Goal: Download file/media

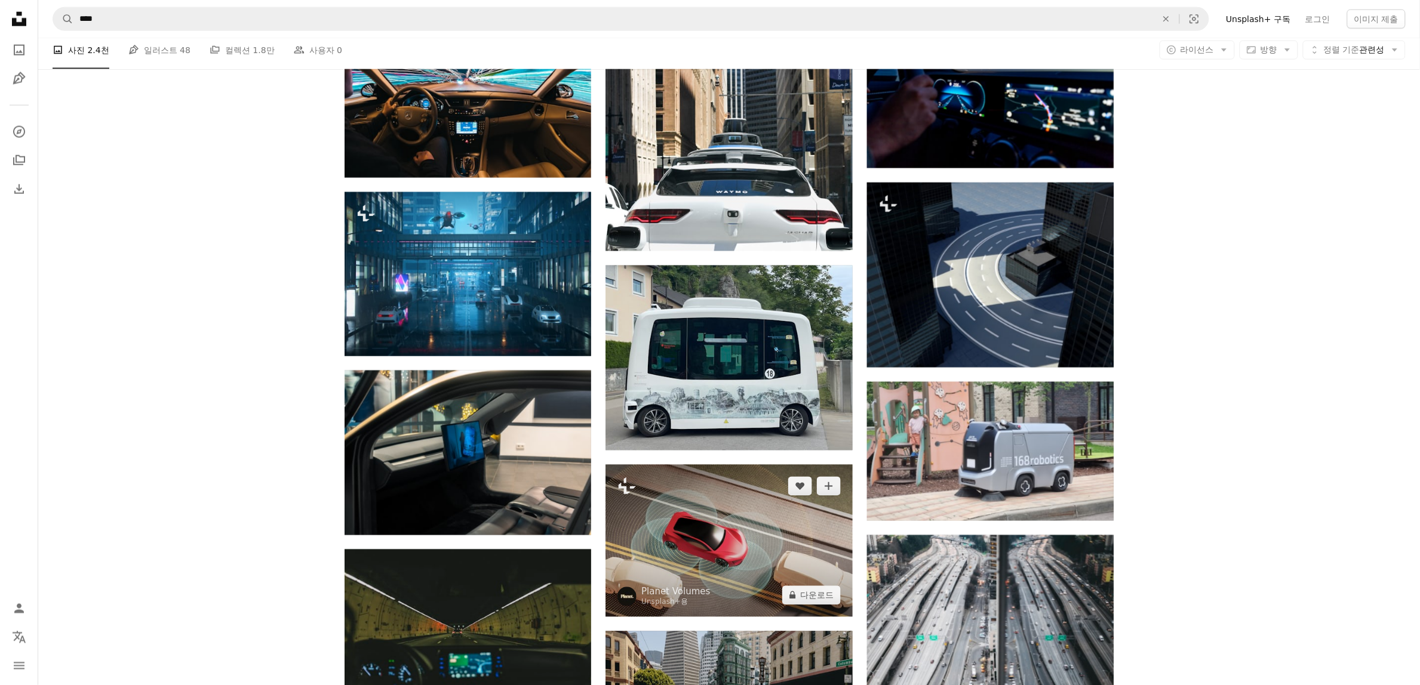
scroll to position [696, 0]
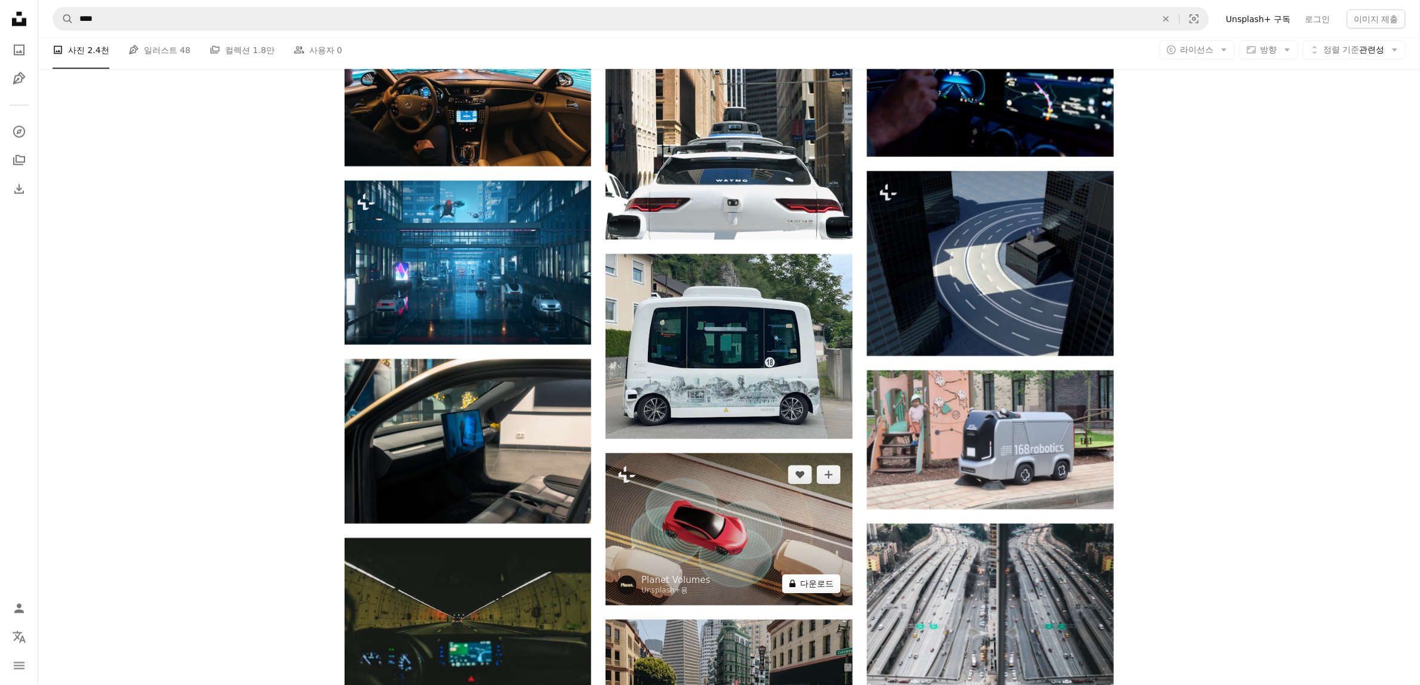
click at [817, 582] on button "A lock 다운로드" at bounding box center [811, 584] width 59 height 19
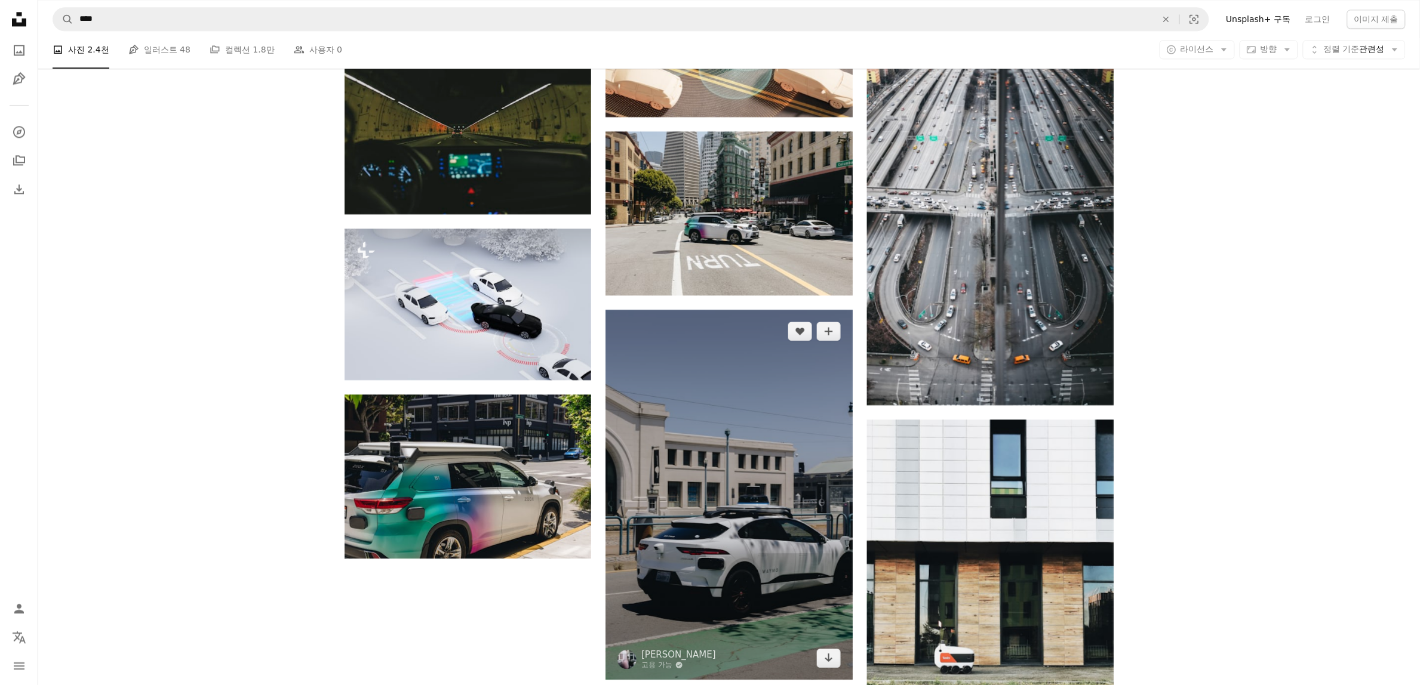
scroll to position [1219, 0]
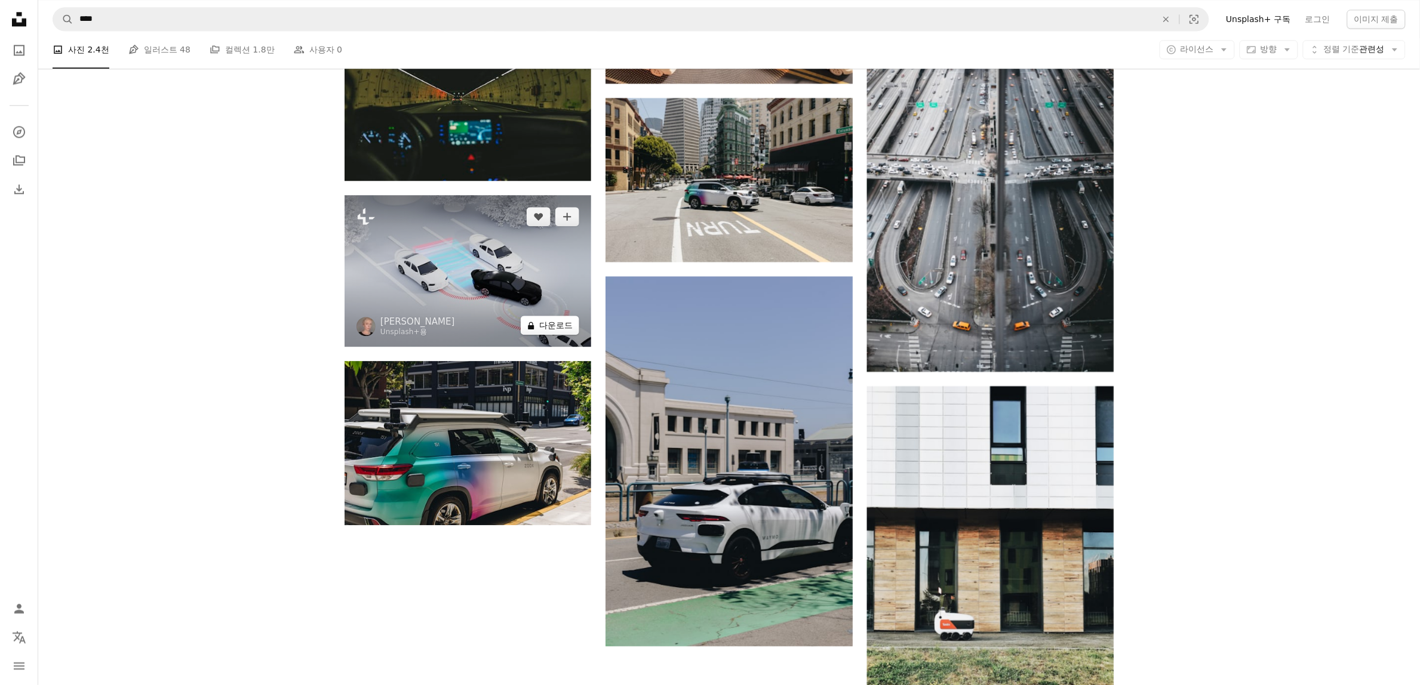
click at [548, 331] on button "A lock 다운로드" at bounding box center [550, 325] width 59 height 19
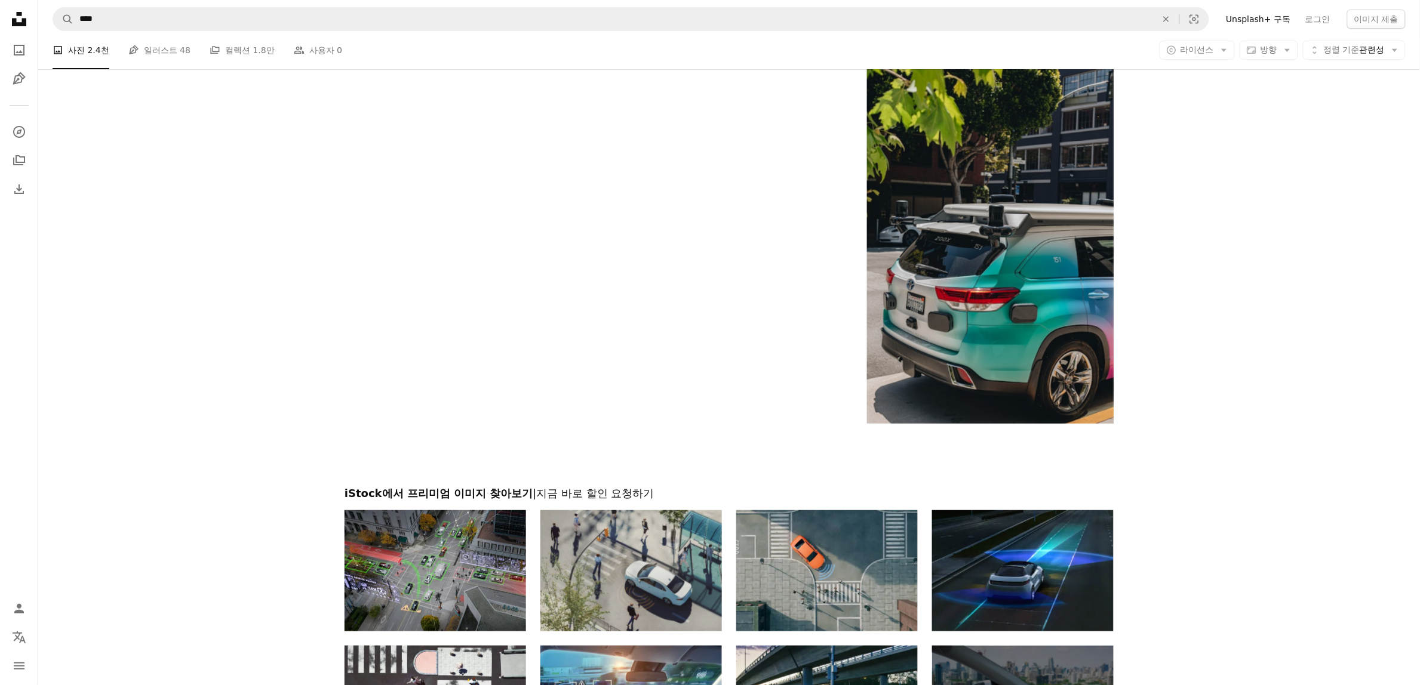
scroll to position [2218, 0]
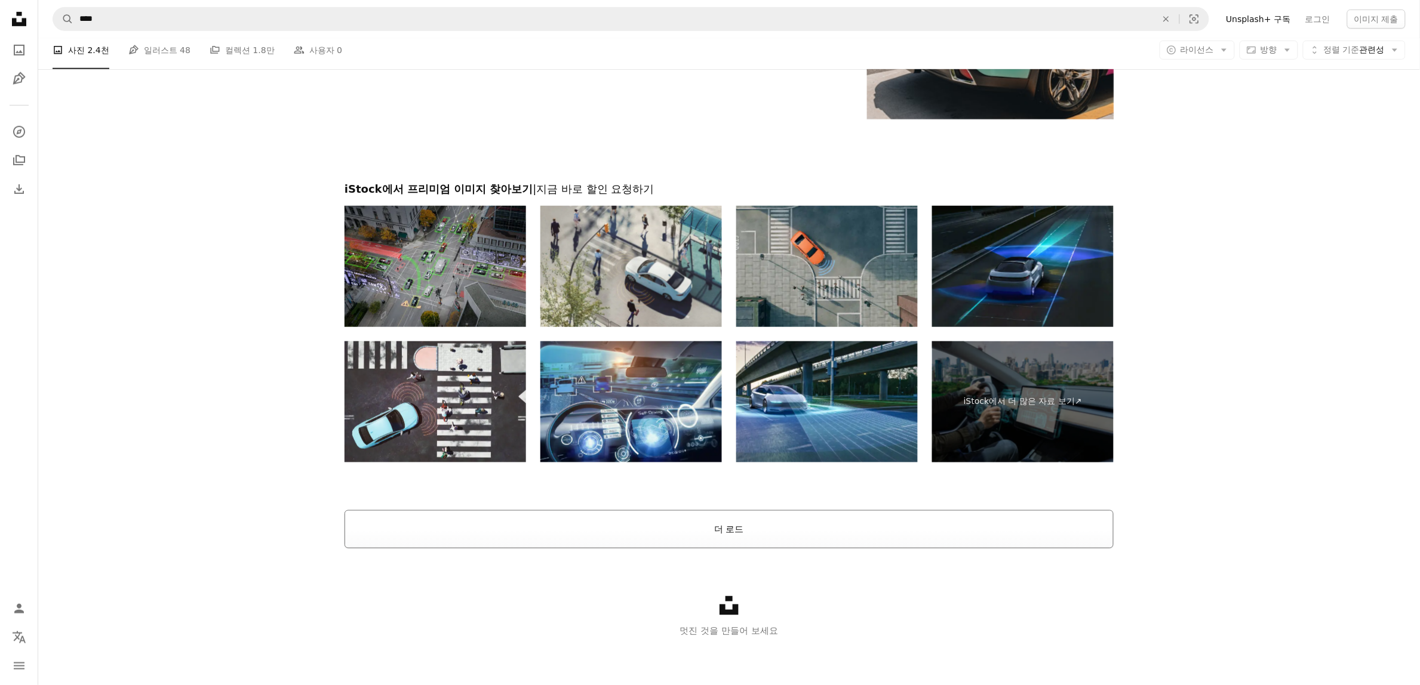
click at [714, 536] on button "더 로드" at bounding box center [729, 530] width 769 height 38
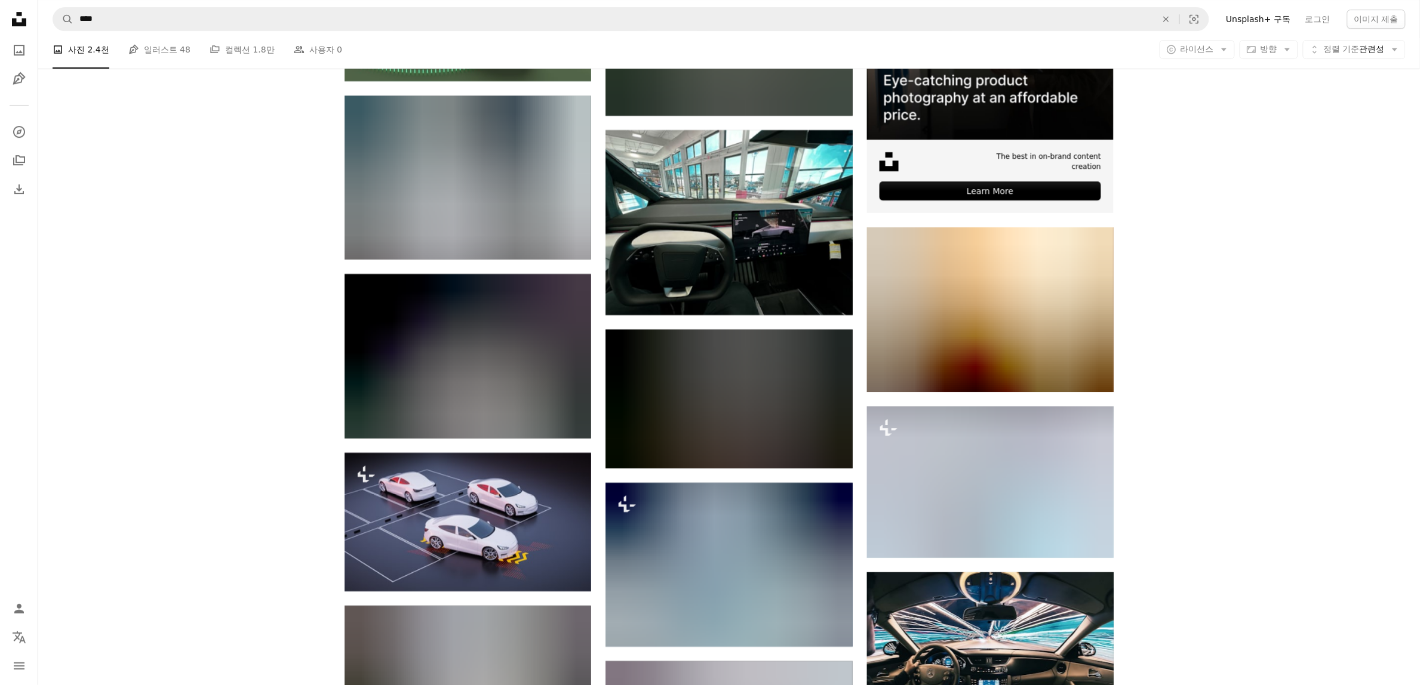
scroll to position [5527, 0]
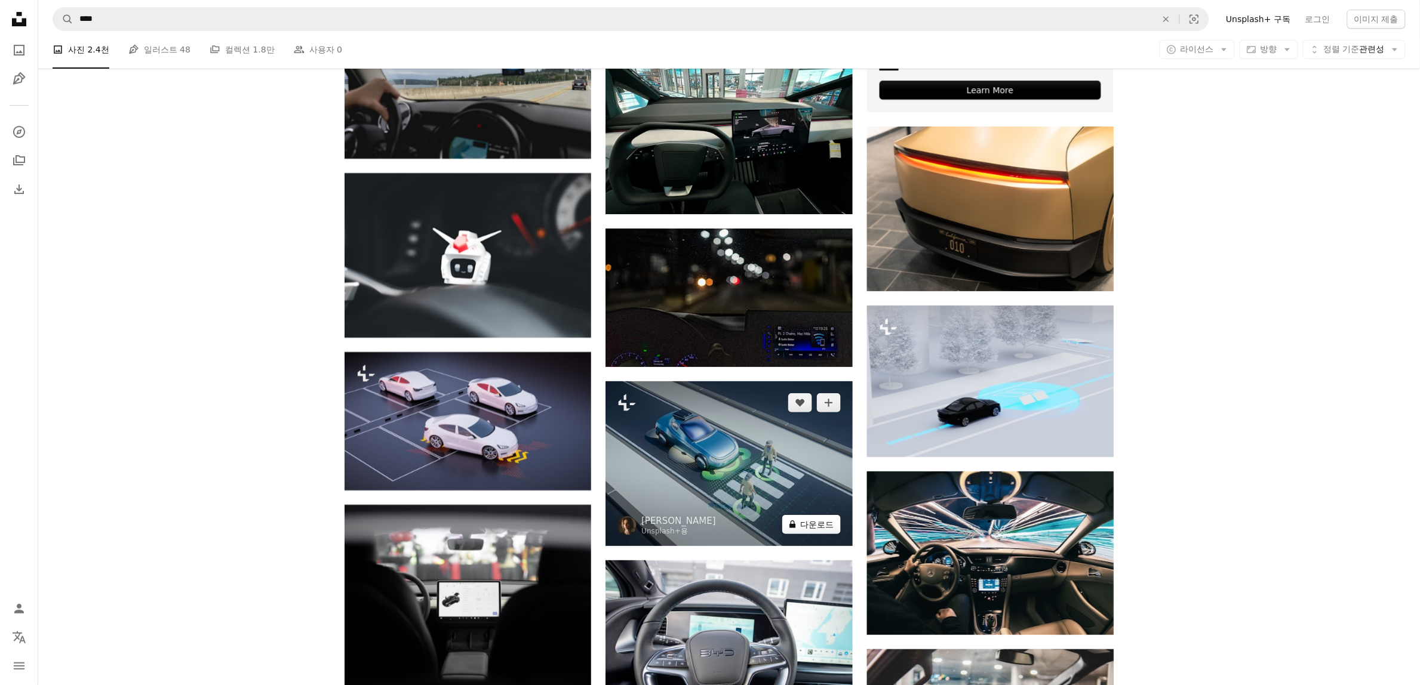
click at [804, 528] on button "A lock 다운로드" at bounding box center [811, 524] width 59 height 19
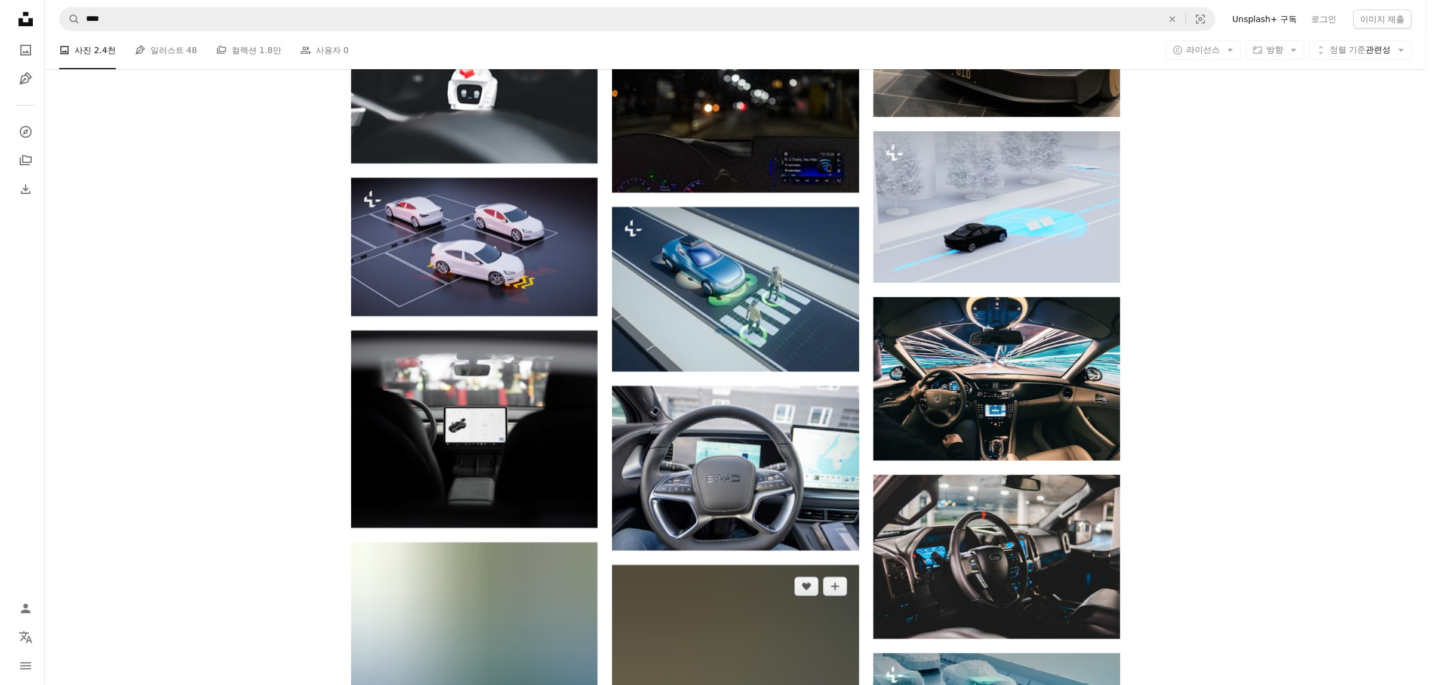
scroll to position [5876, 0]
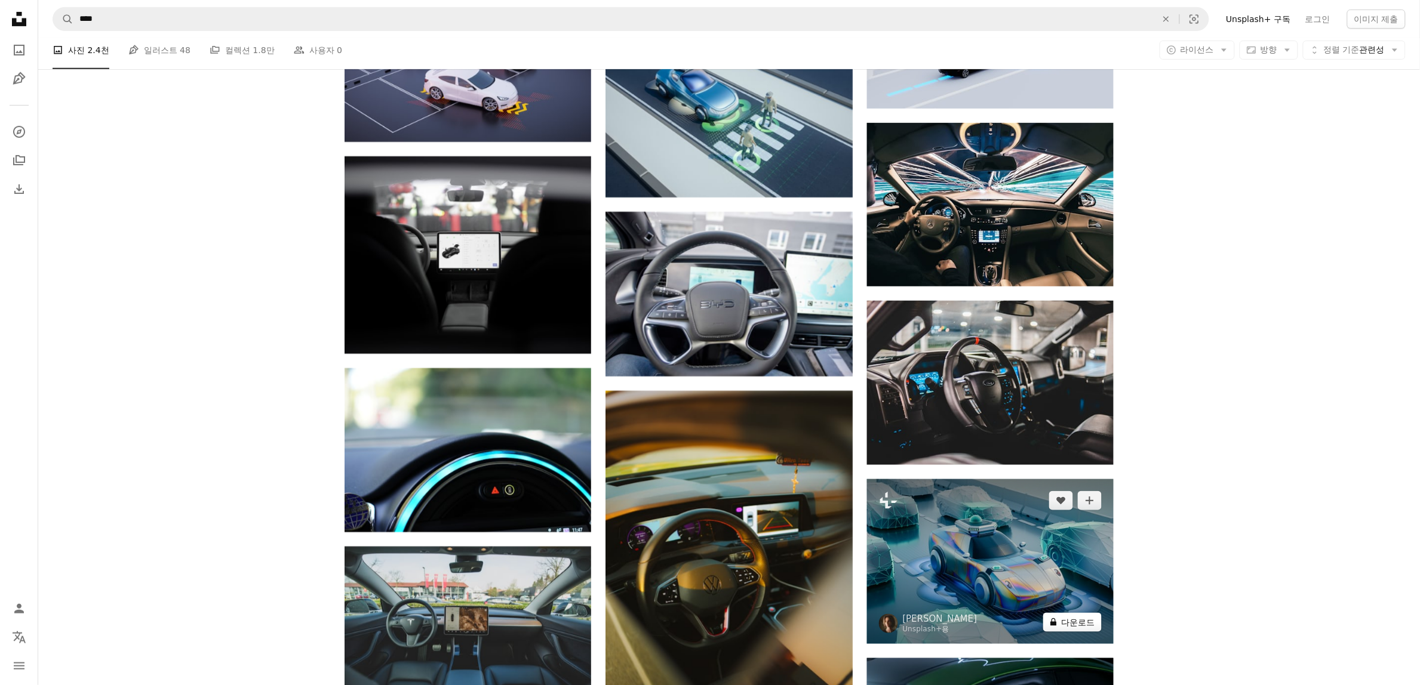
click at [1063, 626] on button "A lock 다운로드" at bounding box center [1072, 622] width 59 height 19
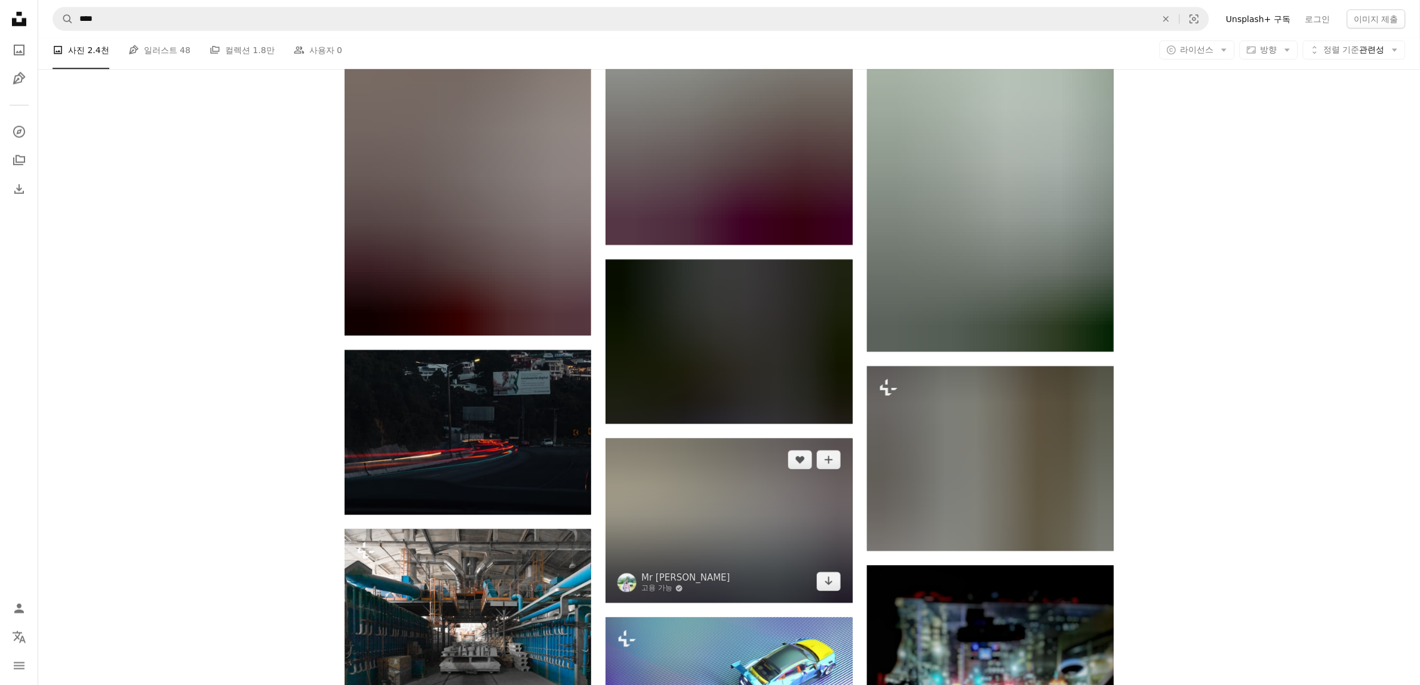
scroll to position [11971, 0]
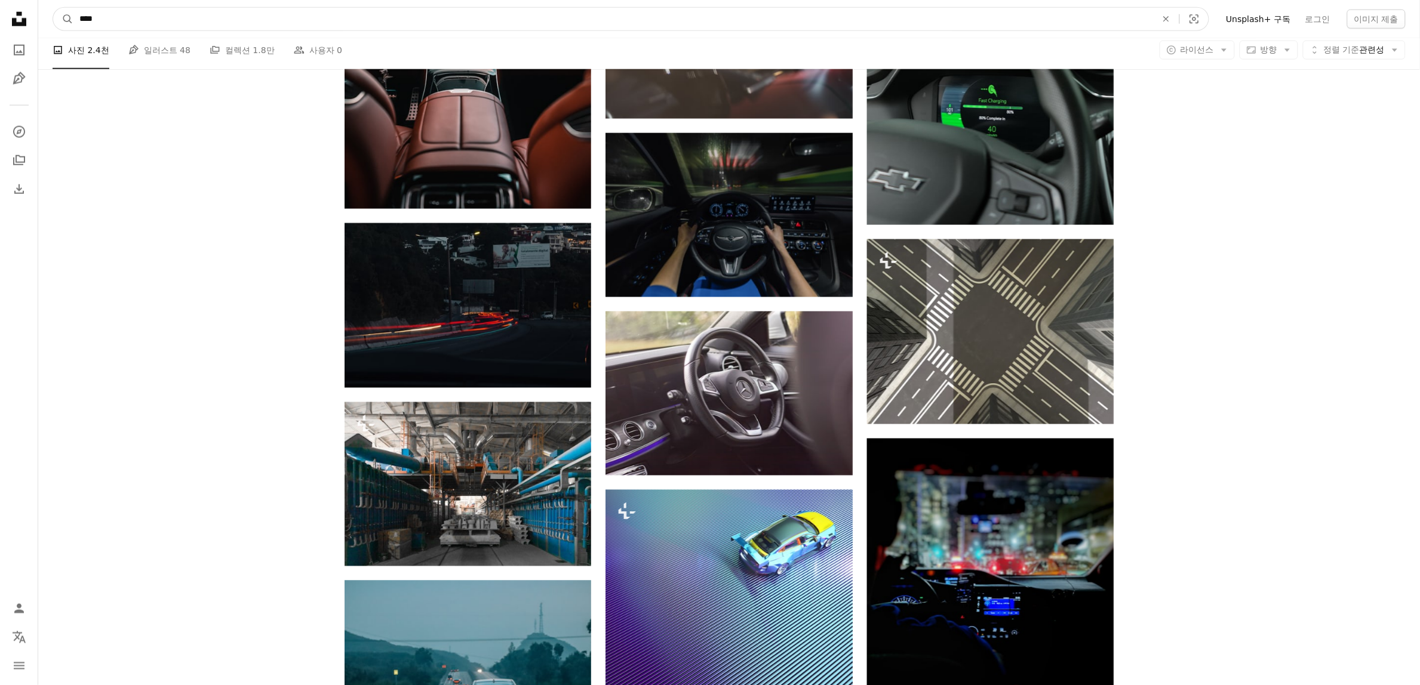
drag, startPoint x: 56, startPoint y: 26, endPoint x: 4, endPoint y: 30, distance: 52.1
type input "*"
type input "**"
click button "A magnifying glass" at bounding box center [63, 19] width 20 height 23
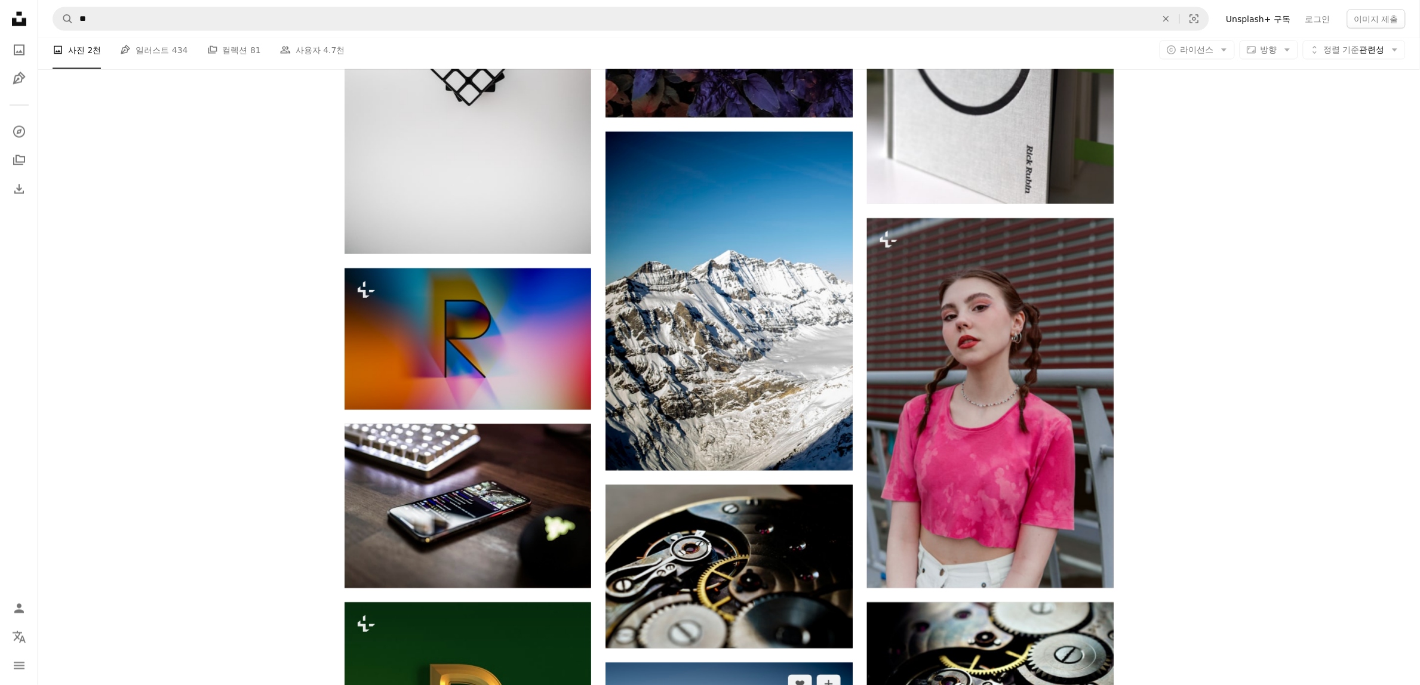
scroll to position [1393, 0]
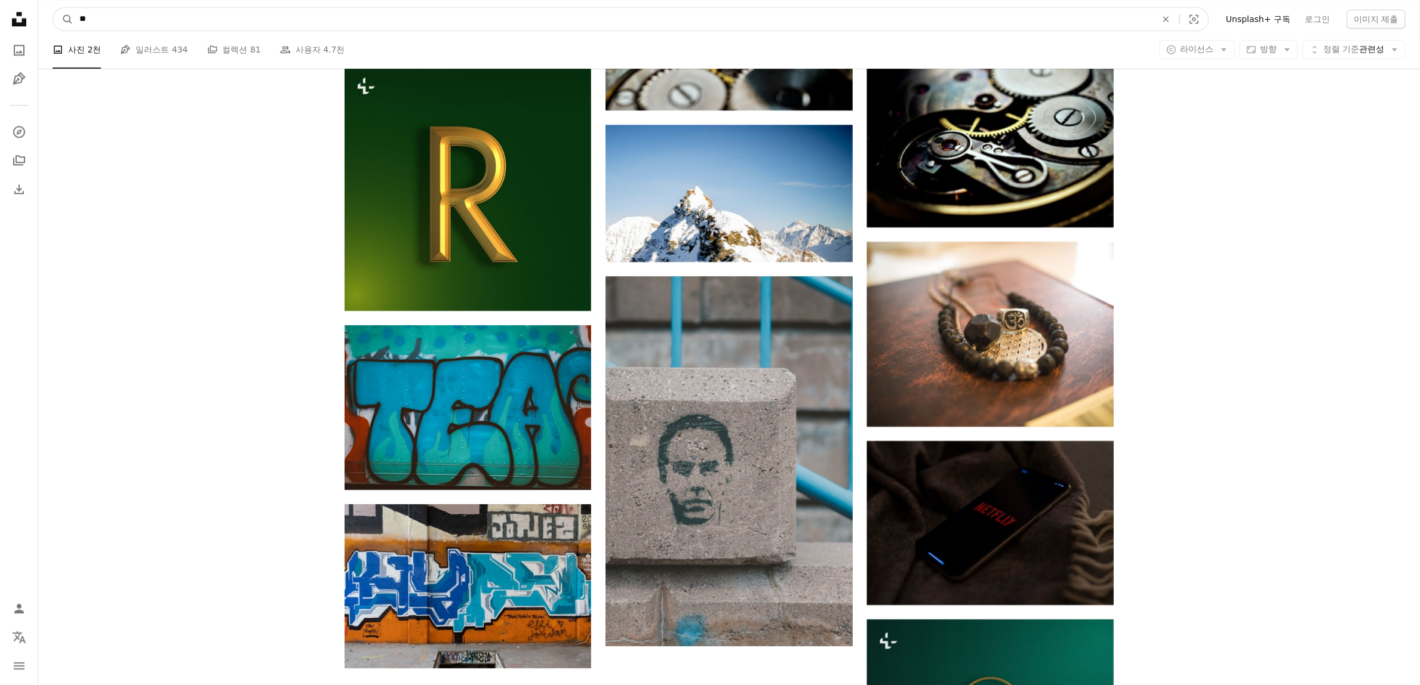
drag, startPoint x: 50, startPoint y: 19, endPoint x: 30, endPoint y: 15, distance: 20.0
click at [27, 17] on div "Unsplash logo Unsplash 홈 A photo Pen Tool A compass A stack of folders Download…" at bounding box center [710, 97] width 1420 height 2980
type input "*****"
click button "A magnifying glass" at bounding box center [63, 19] width 20 height 23
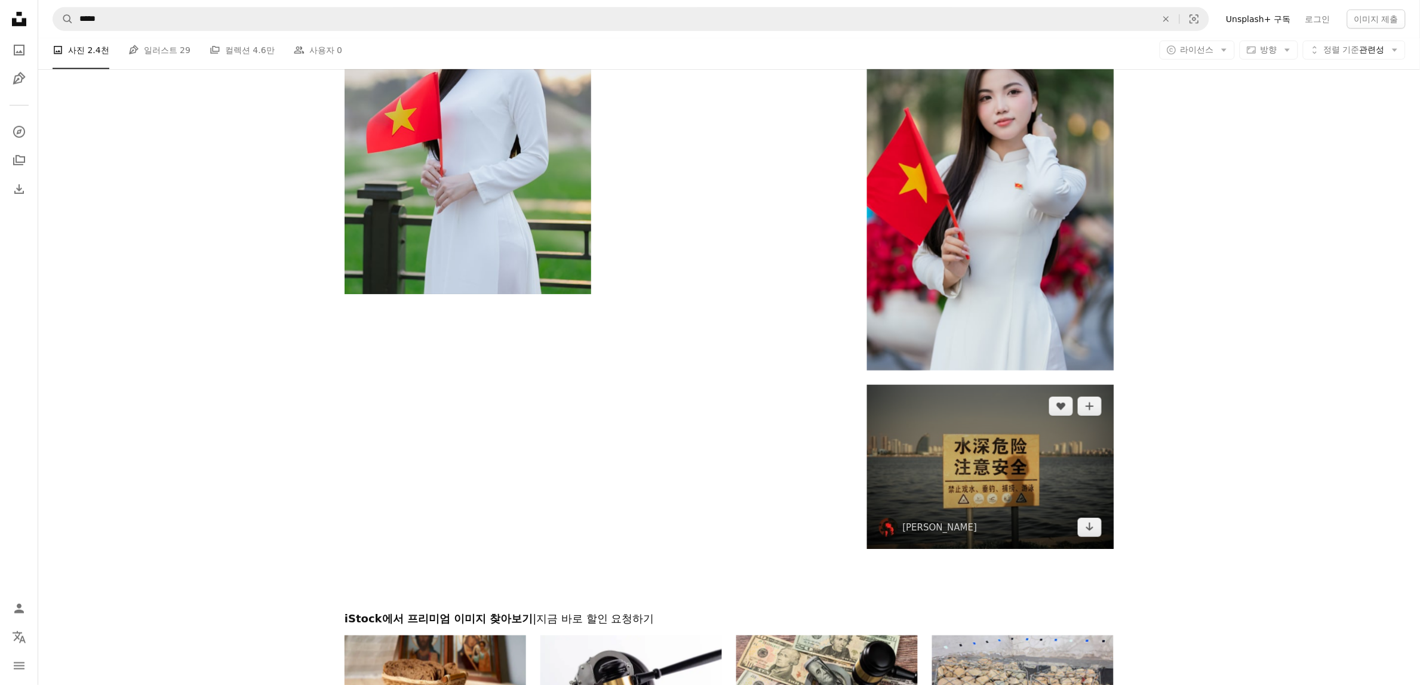
scroll to position [2624, 0]
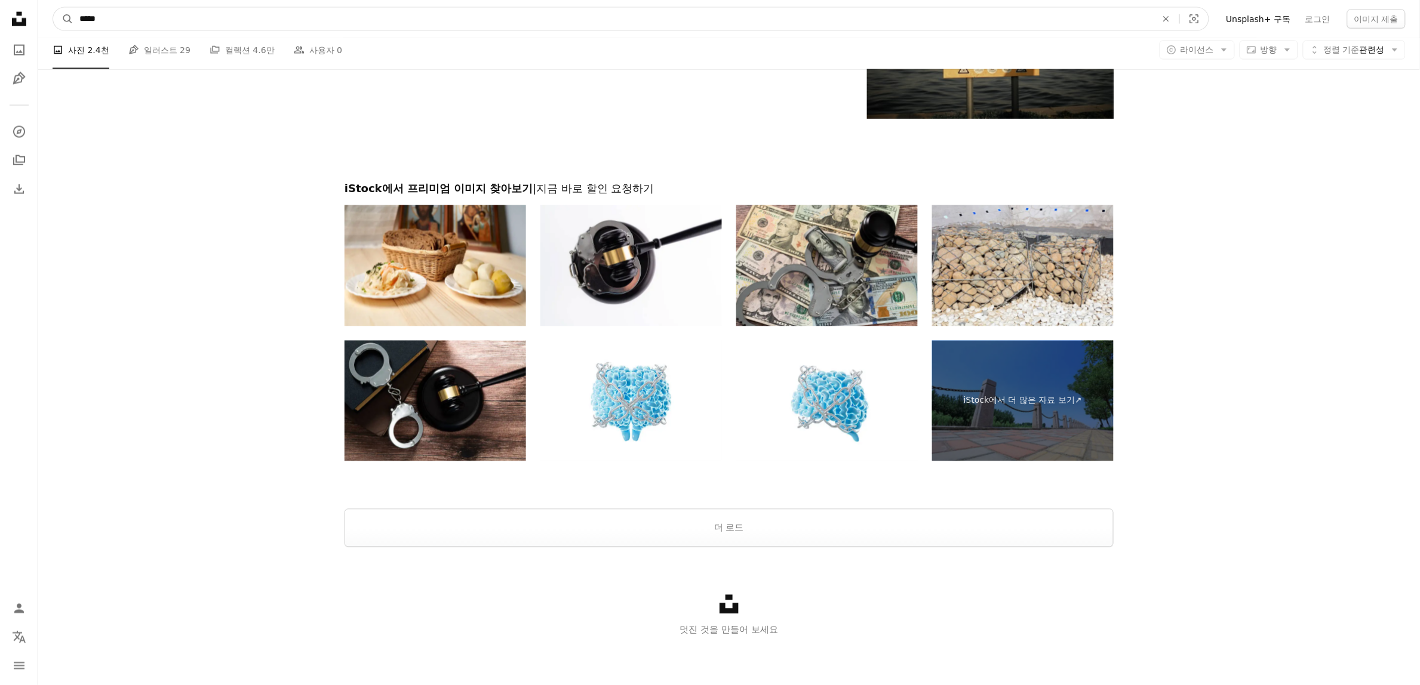
type input "*"
type input "****"
click button "A magnifying glass" at bounding box center [63, 19] width 20 height 23
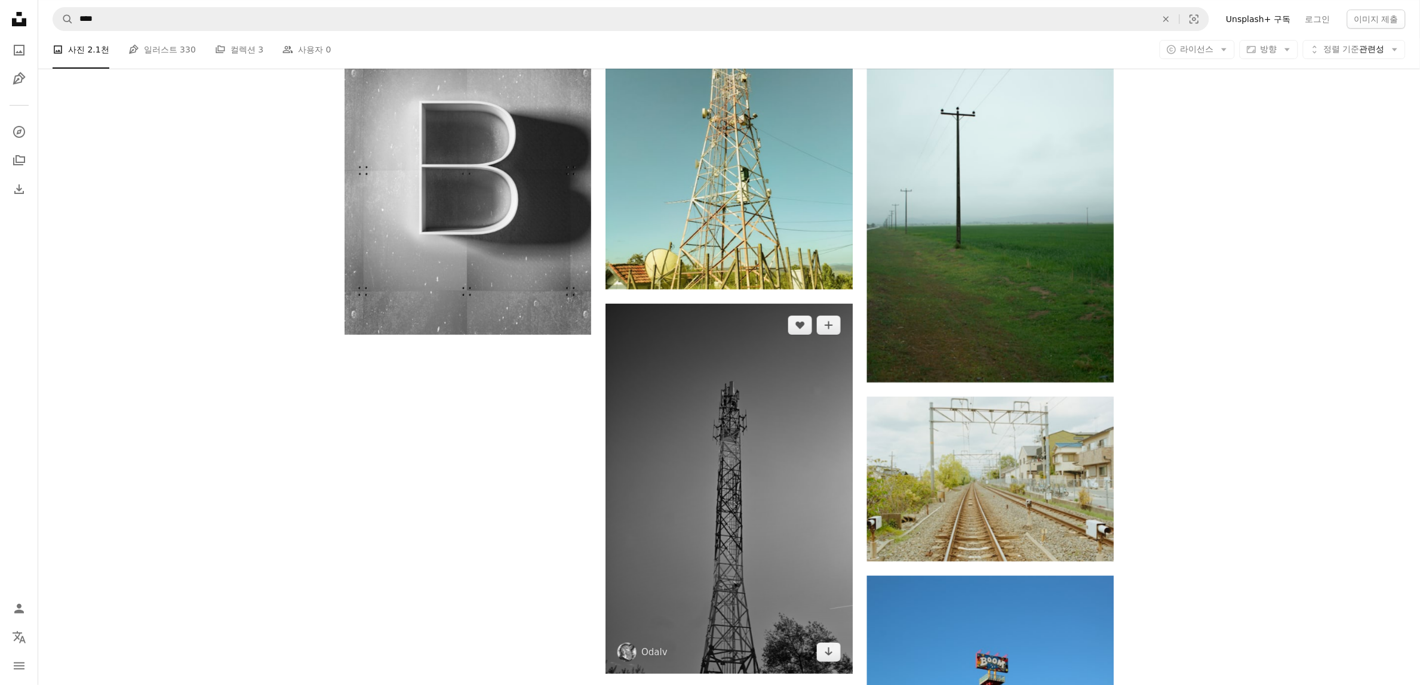
scroll to position [1916, 0]
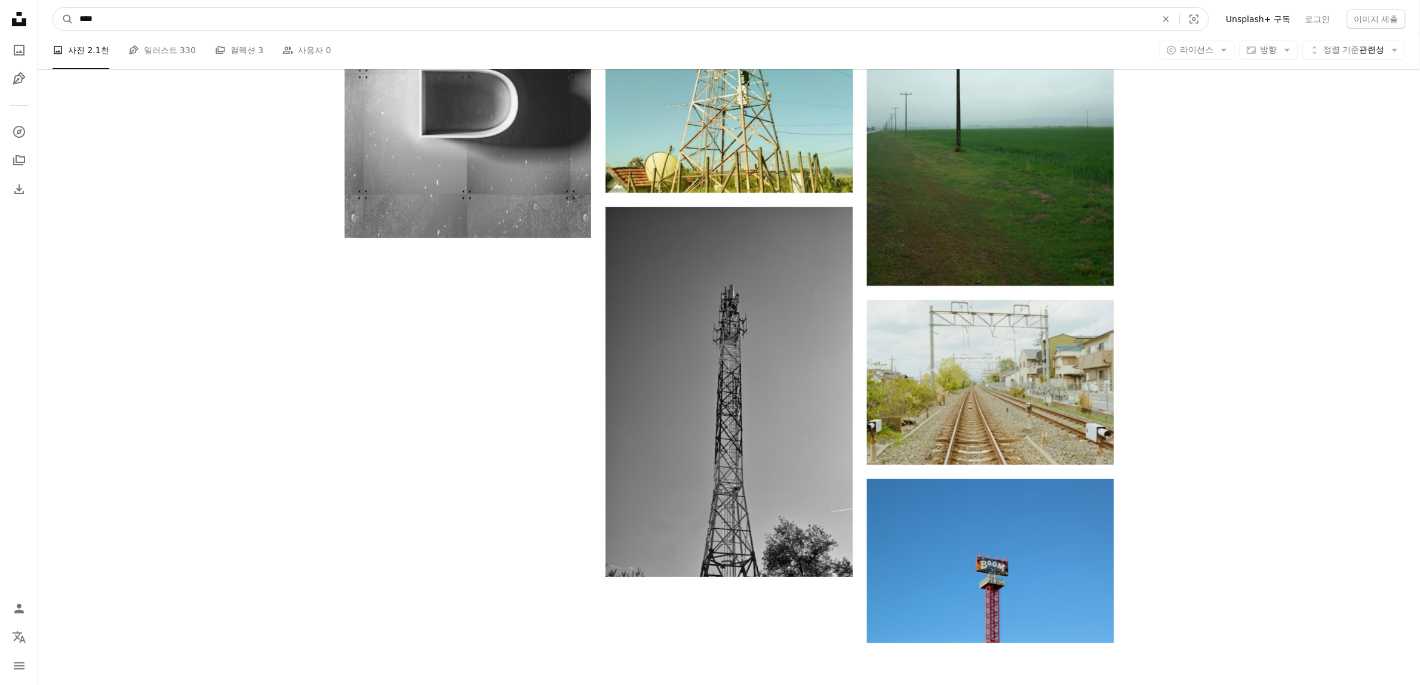
drag, startPoint x: 130, startPoint y: 16, endPoint x: 0, endPoint y: 17, distance: 129.6
type input "*"
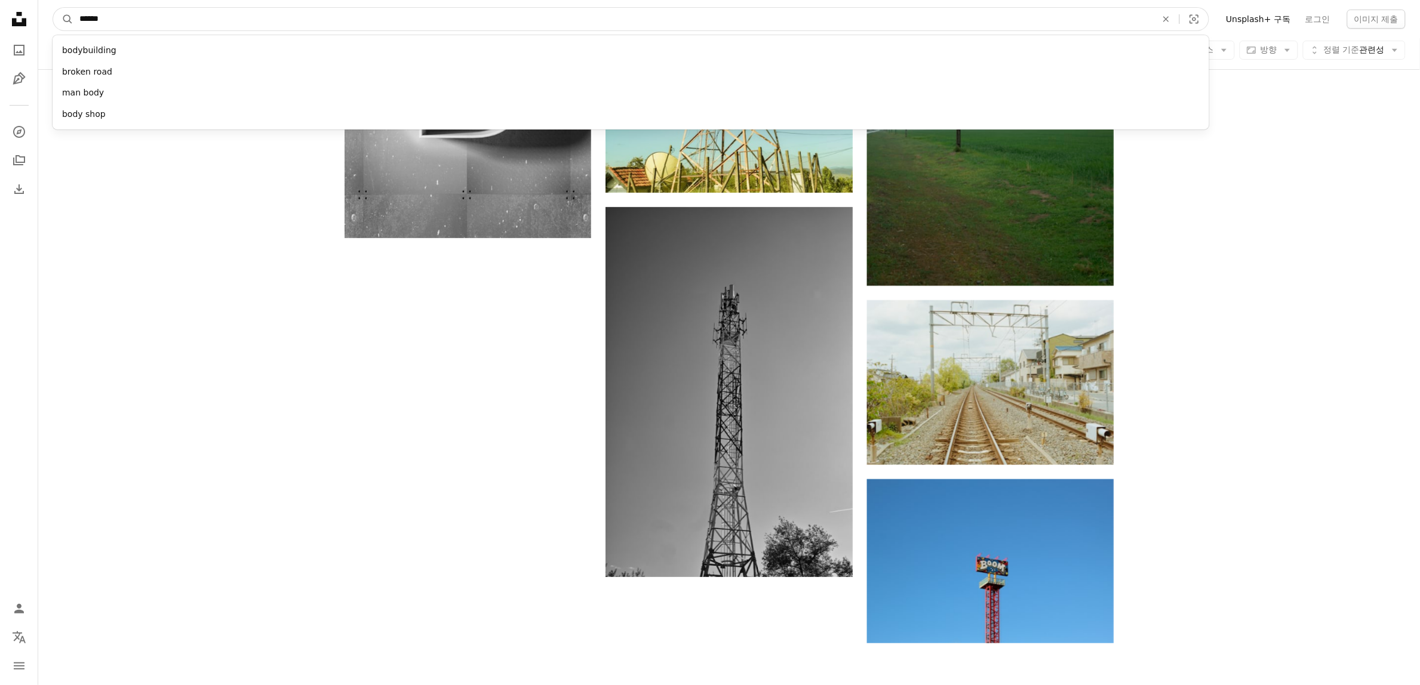
type input "*******"
click button "A magnifying glass" at bounding box center [63, 19] width 20 height 23
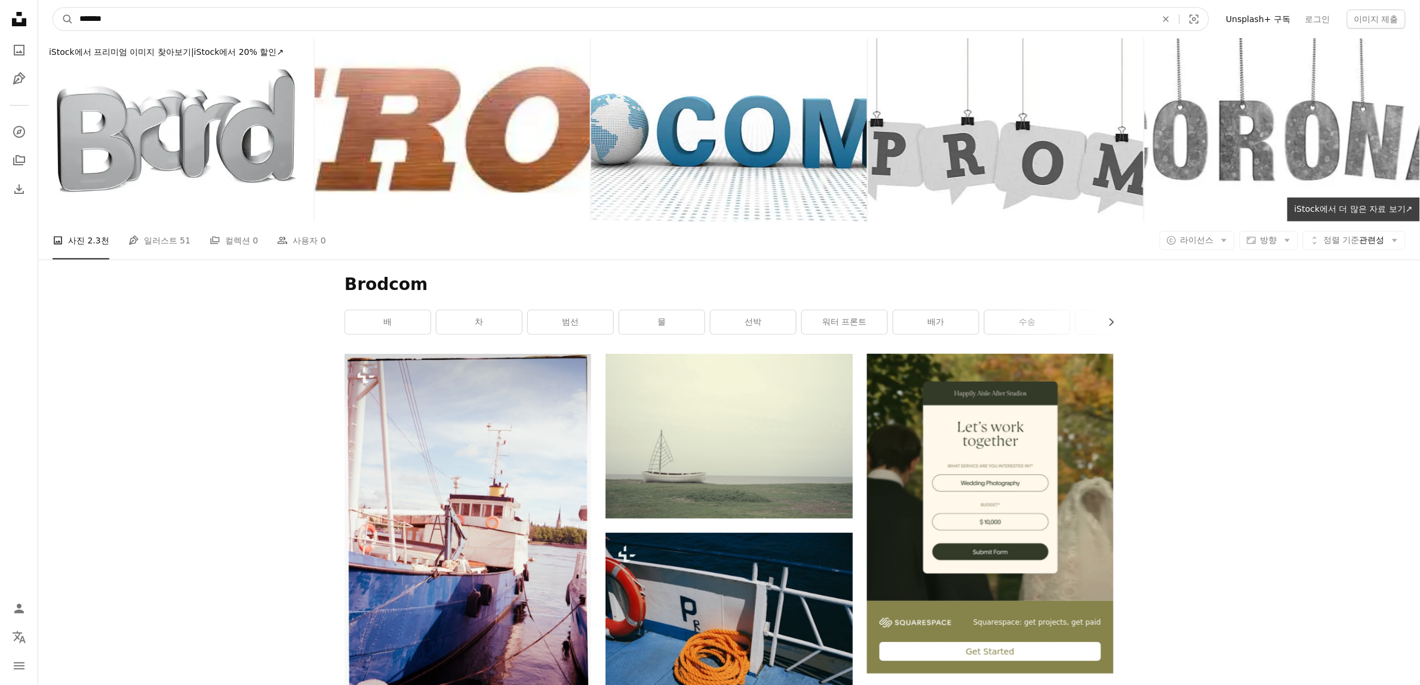
drag, startPoint x: 117, startPoint y: 16, endPoint x: 0, endPoint y: 12, distance: 117.1
type input "*"
type input "******"
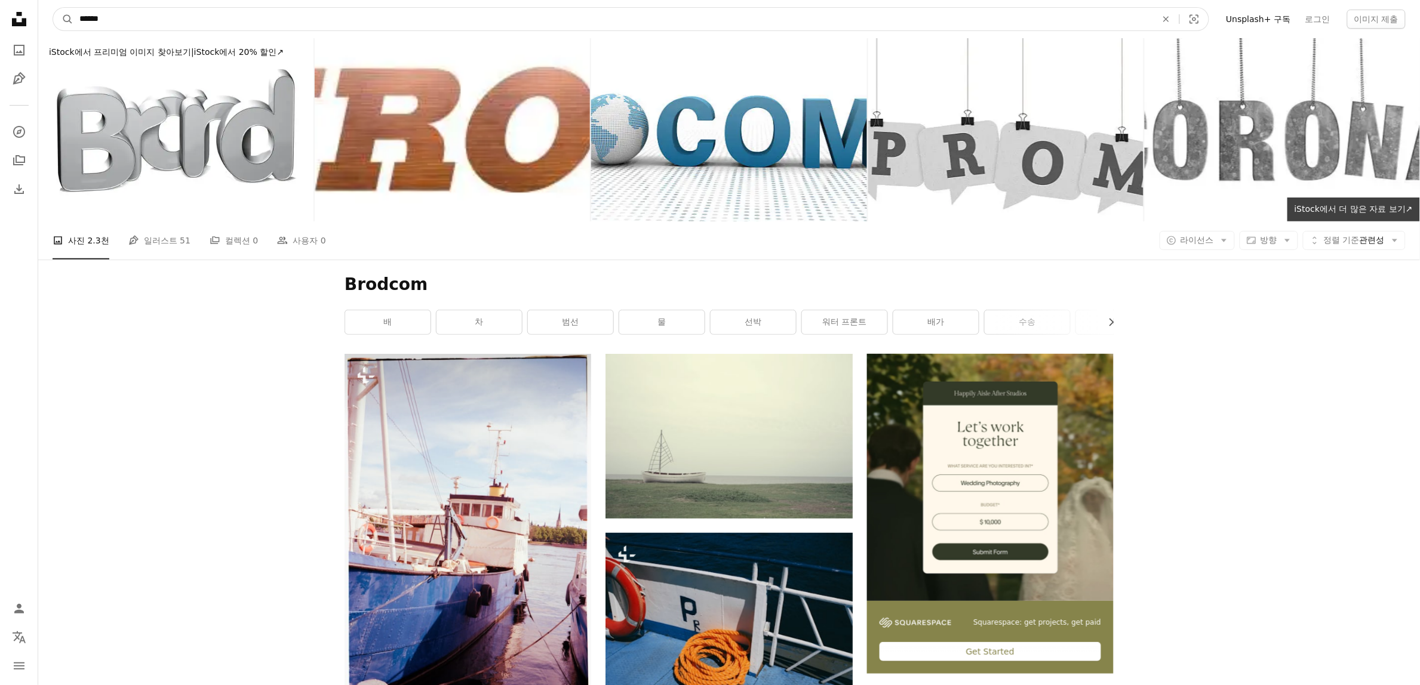
click button "A magnifying glass" at bounding box center [63, 19] width 20 height 23
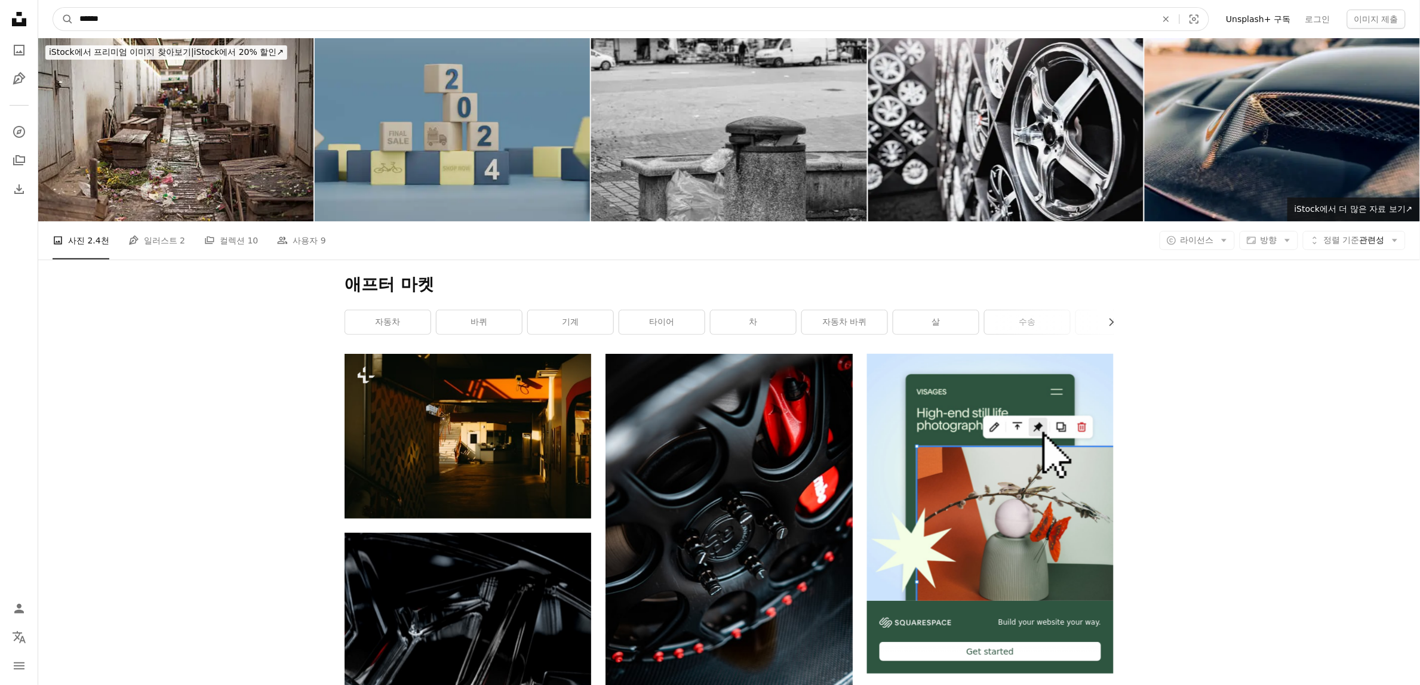
drag, startPoint x: 153, startPoint y: 21, endPoint x: 0, endPoint y: 13, distance: 153.7
type input "**********"
click at [53, 8] on button "A magnifying glass" at bounding box center [63, 19] width 20 height 23
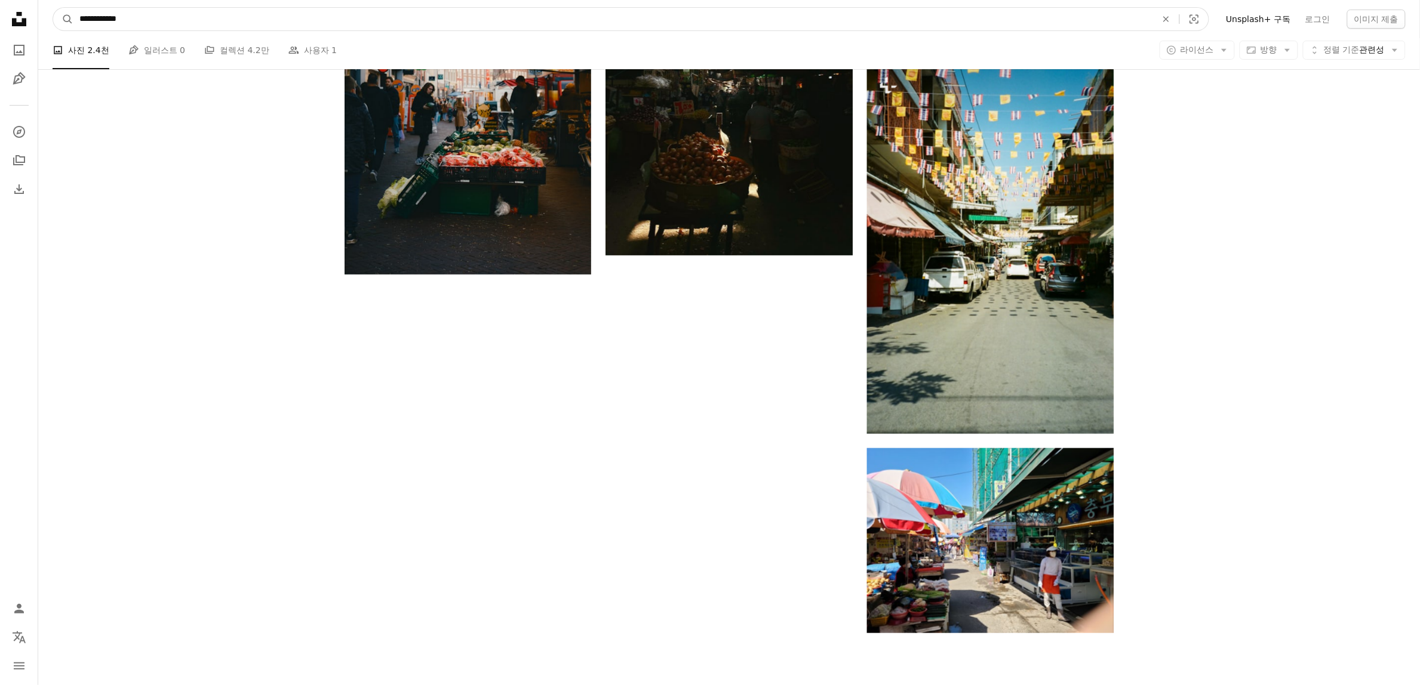
scroll to position [1911, 0]
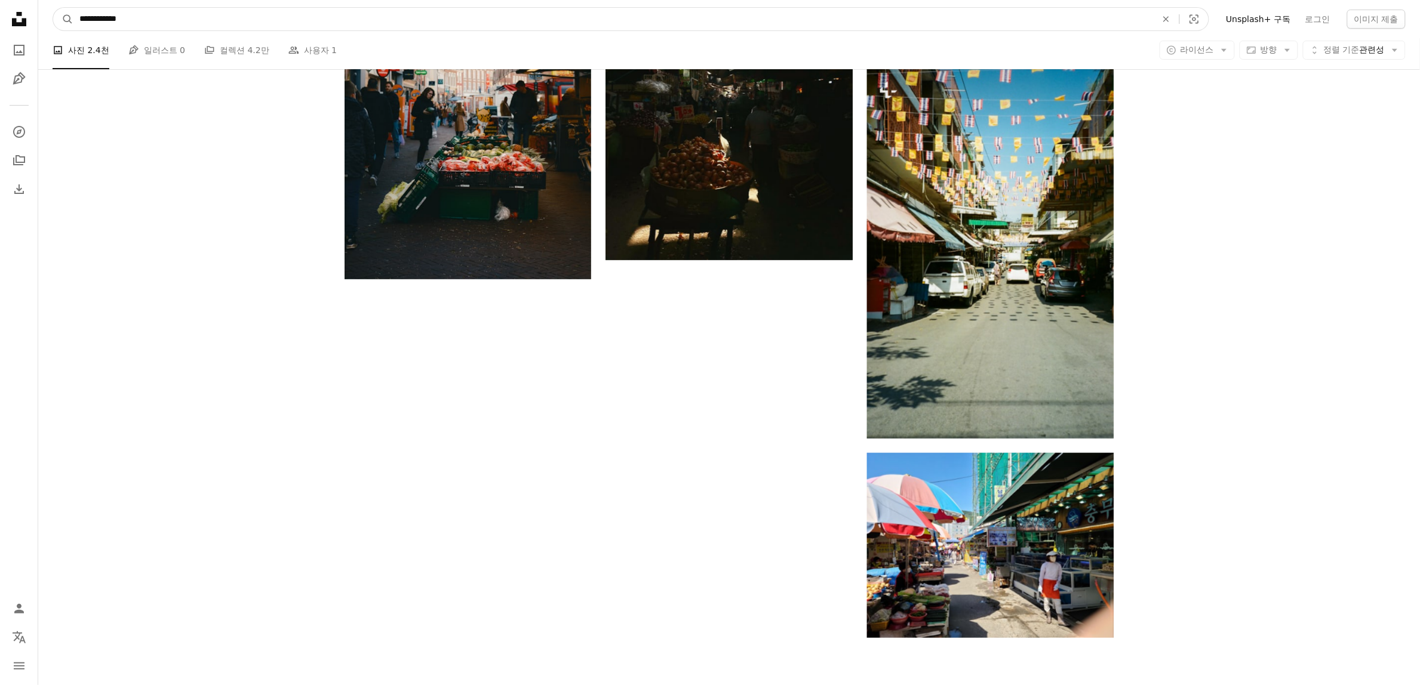
drag, startPoint x: 149, startPoint y: 14, endPoint x: 0, endPoint y: 14, distance: 149.3
type input "*"
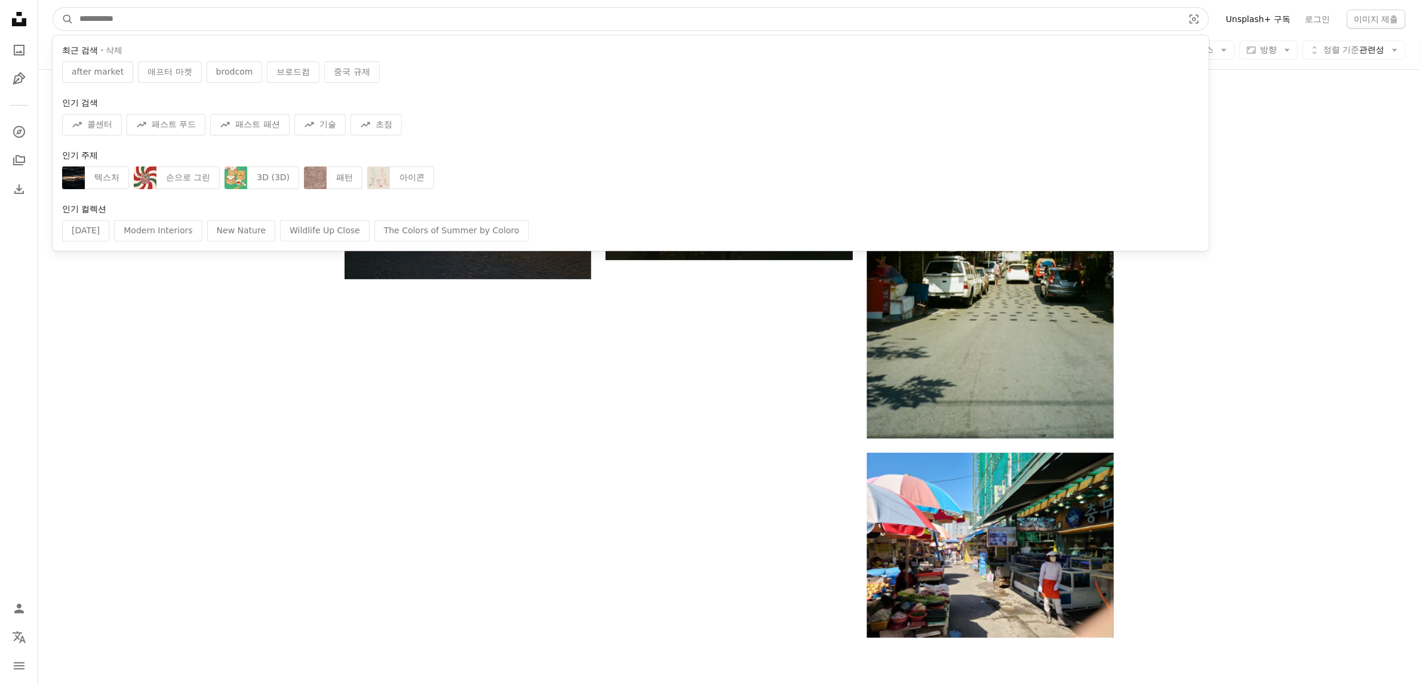
type input "*"
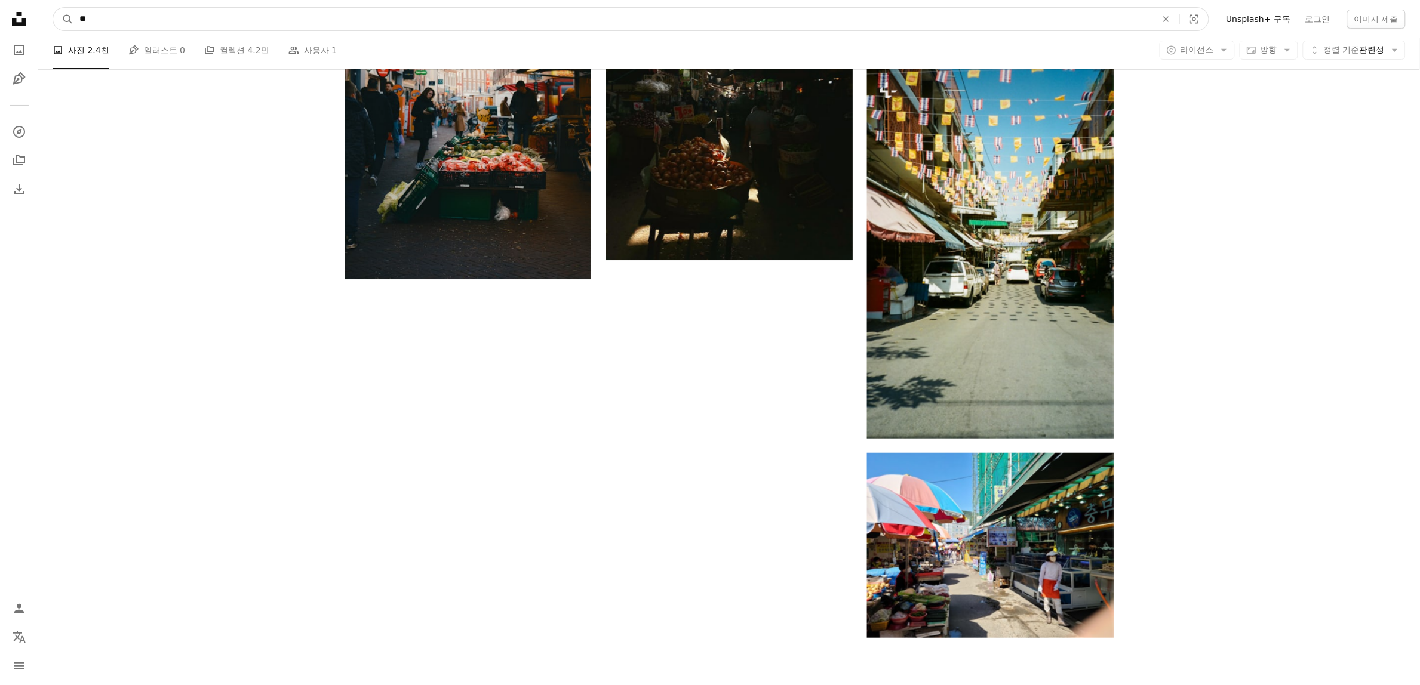
type input "***"
click button "A magnifying glass" at bounding box center [63, 19] width 20 height 23
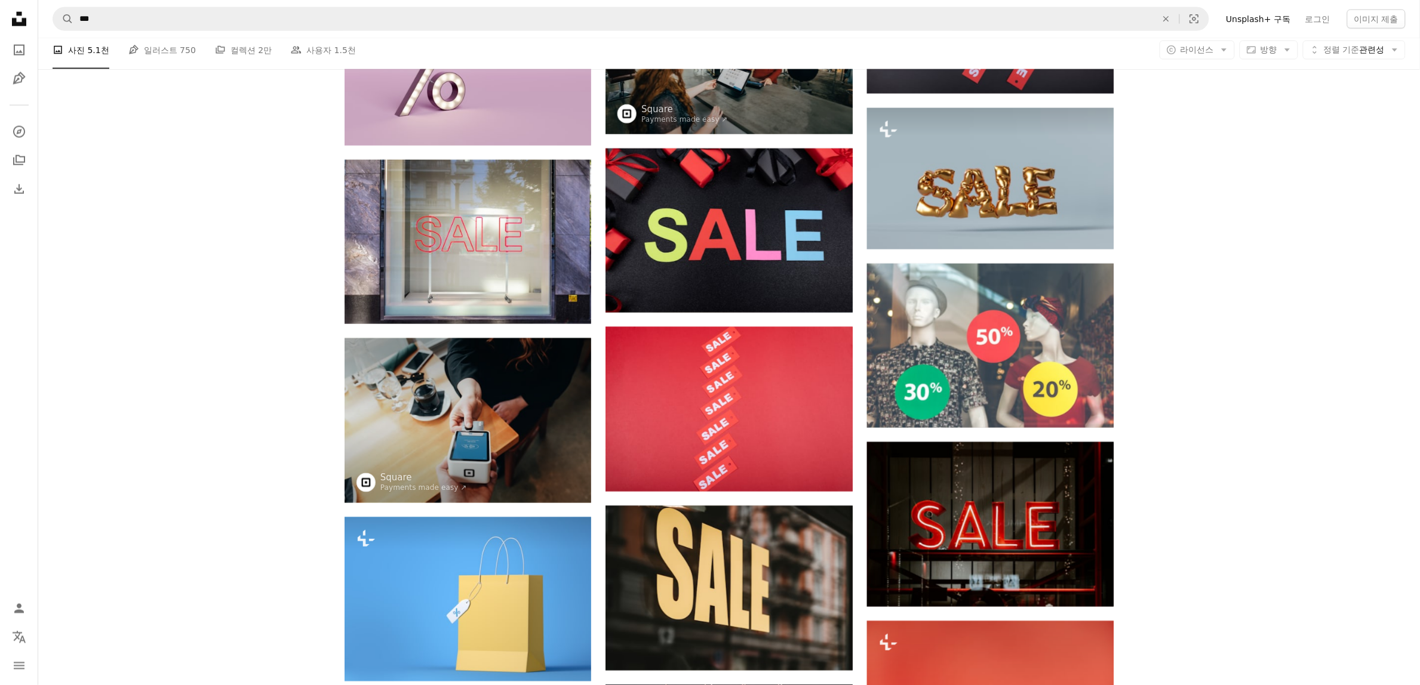
scroll to position [410, 0]
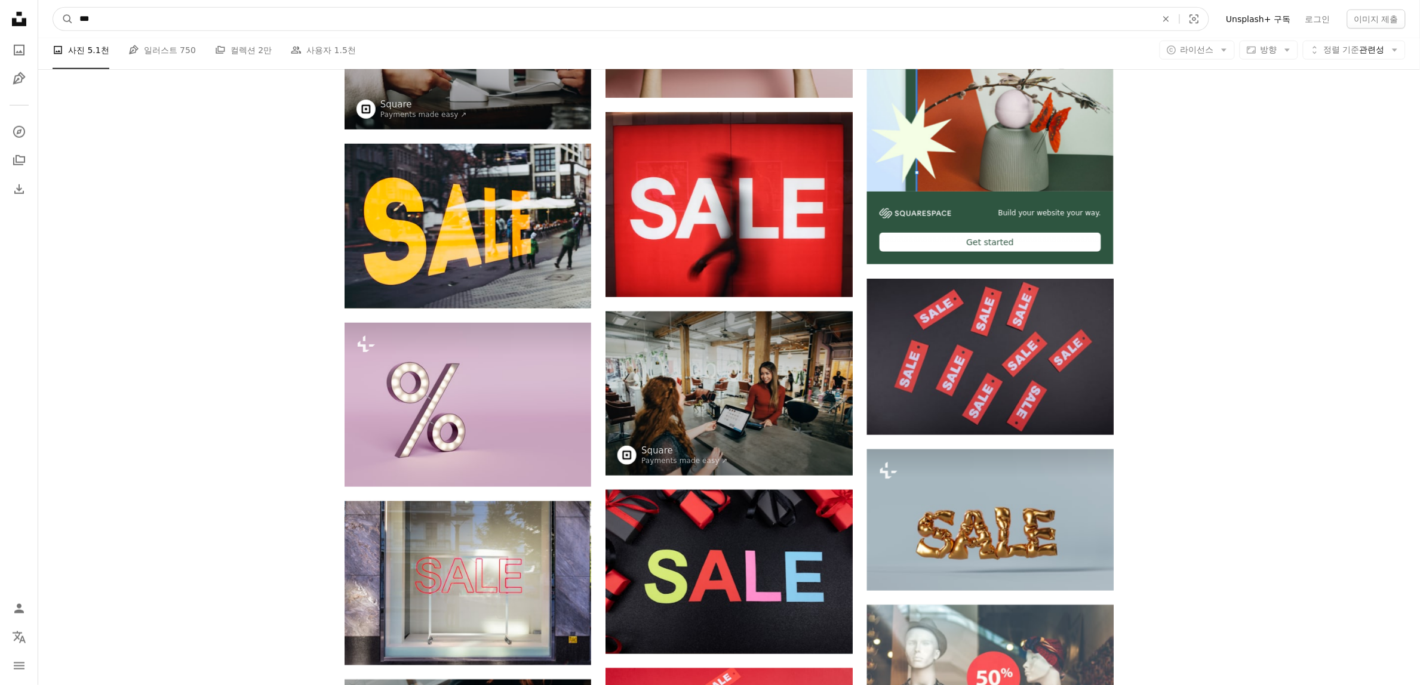
drag, startPoint x: 0, startPoint y: 20, endPoint x: 30, endPoint y: 13, distance: 30.6
type input "****"
click button "A magnifying glass" at bounding box center [63, 19] width 20 height 23
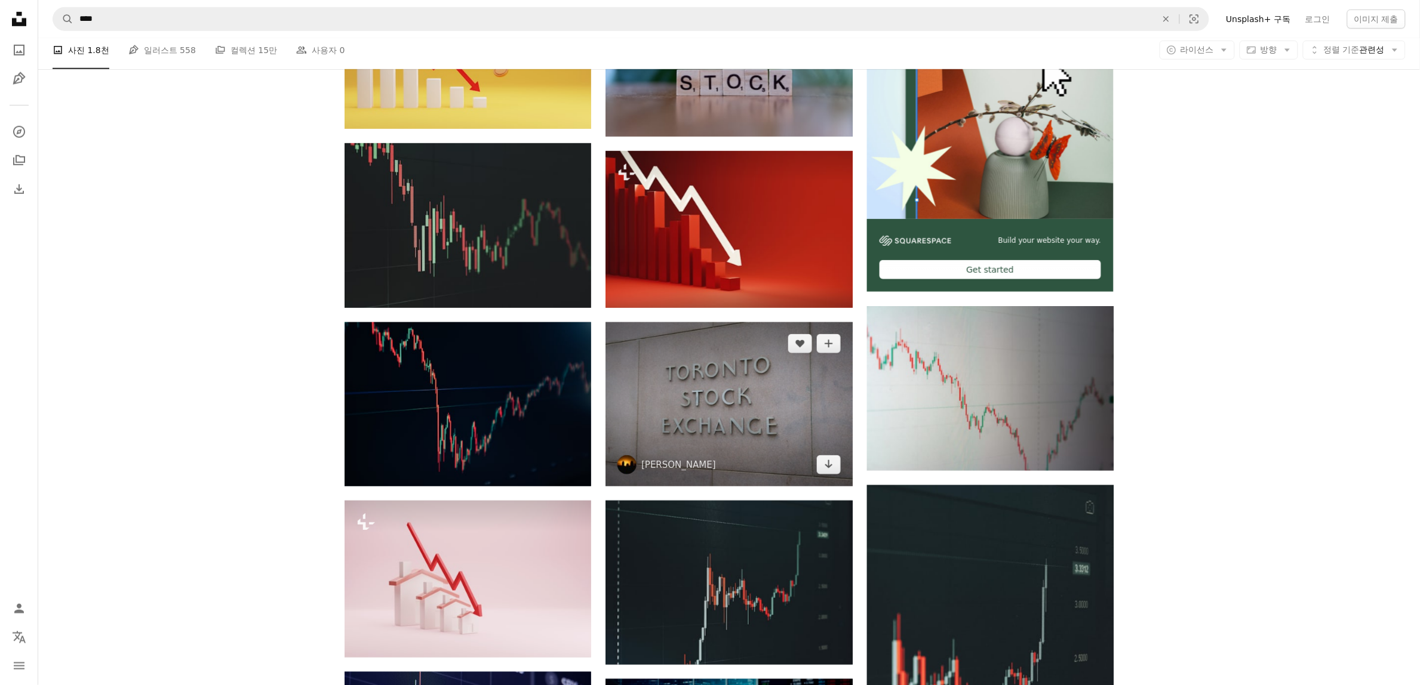
scroll to position [348, 0]
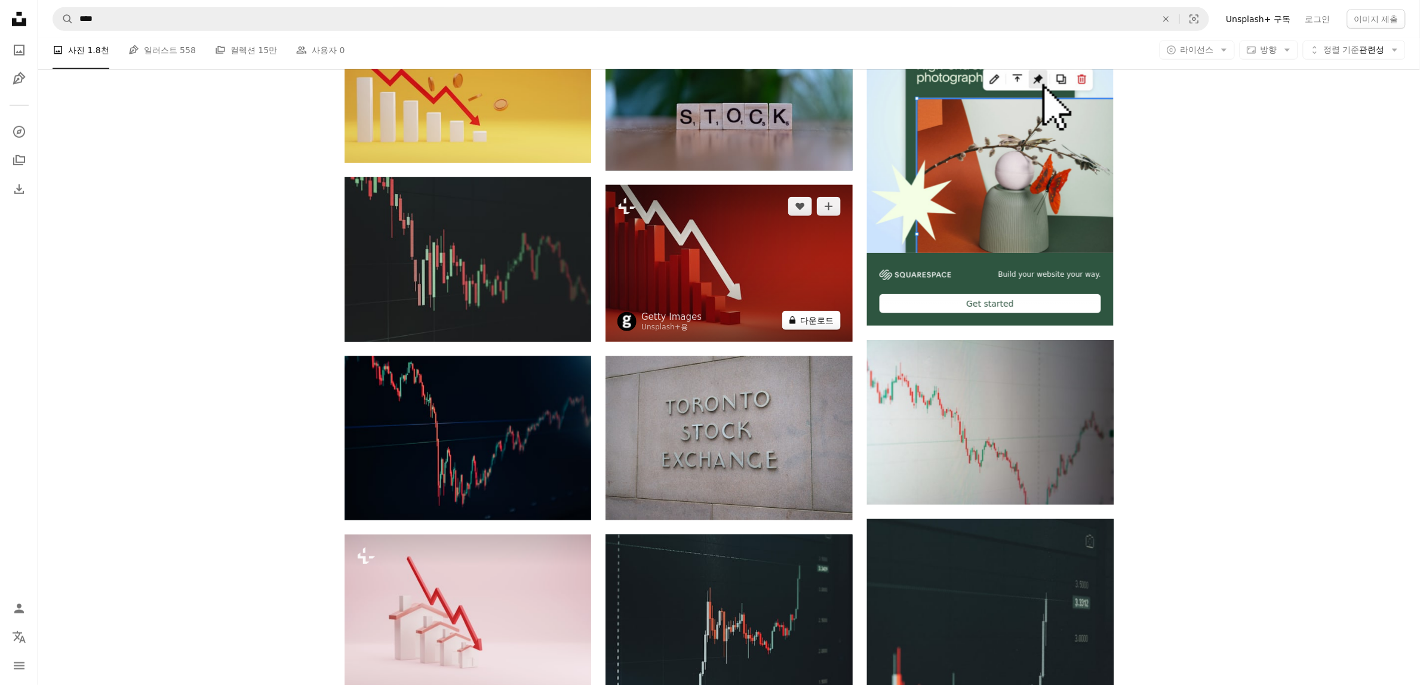
click at [816, 327] on button "A lock 다운로드" at bounding box center [811, 320] width 59 height 19
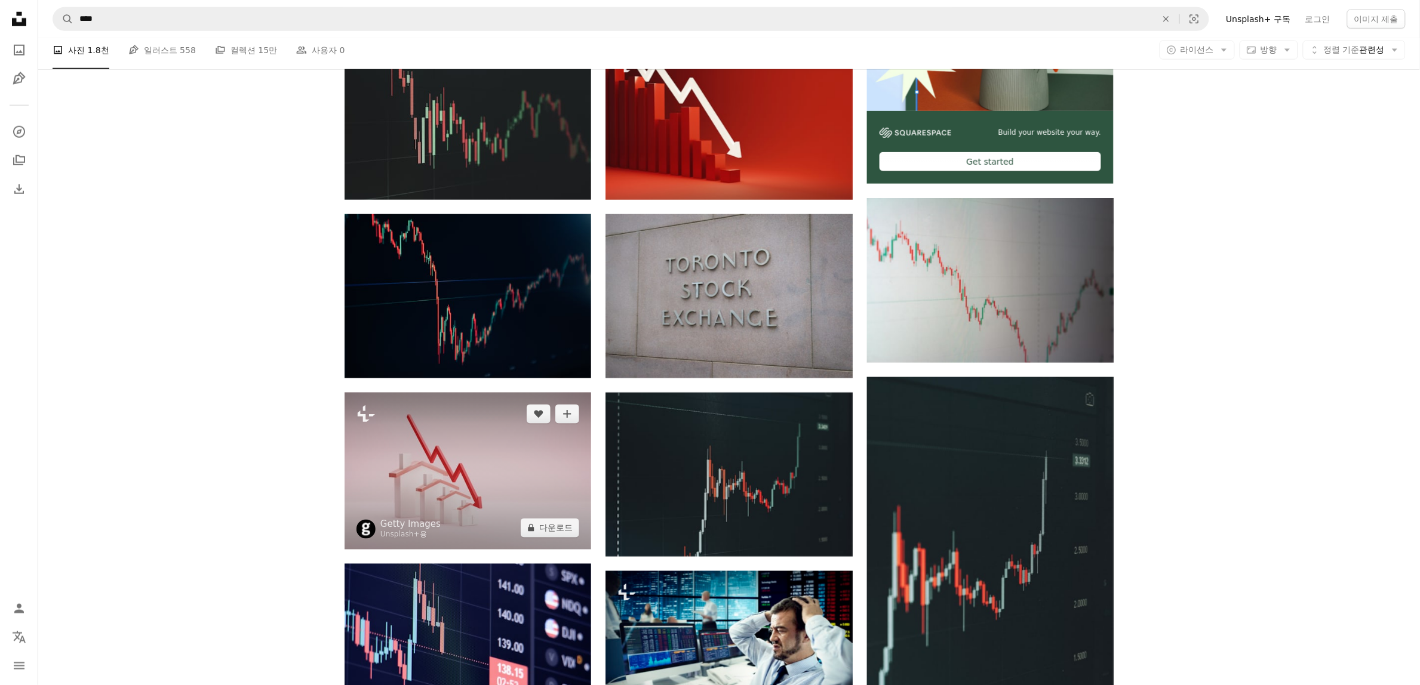
scroll to position [522, 0]
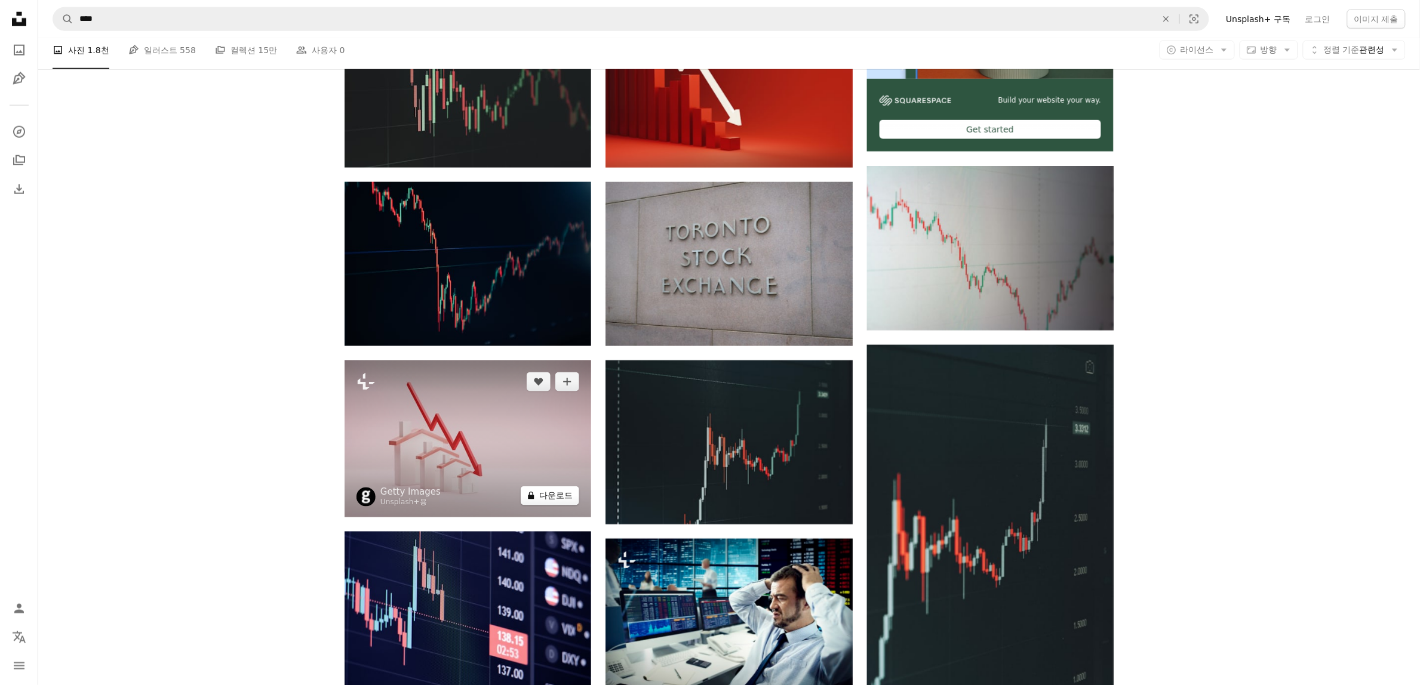
click at [541, 502] on button "A lock 다운로드" at bounding box center [550, 496] width 59 height 19
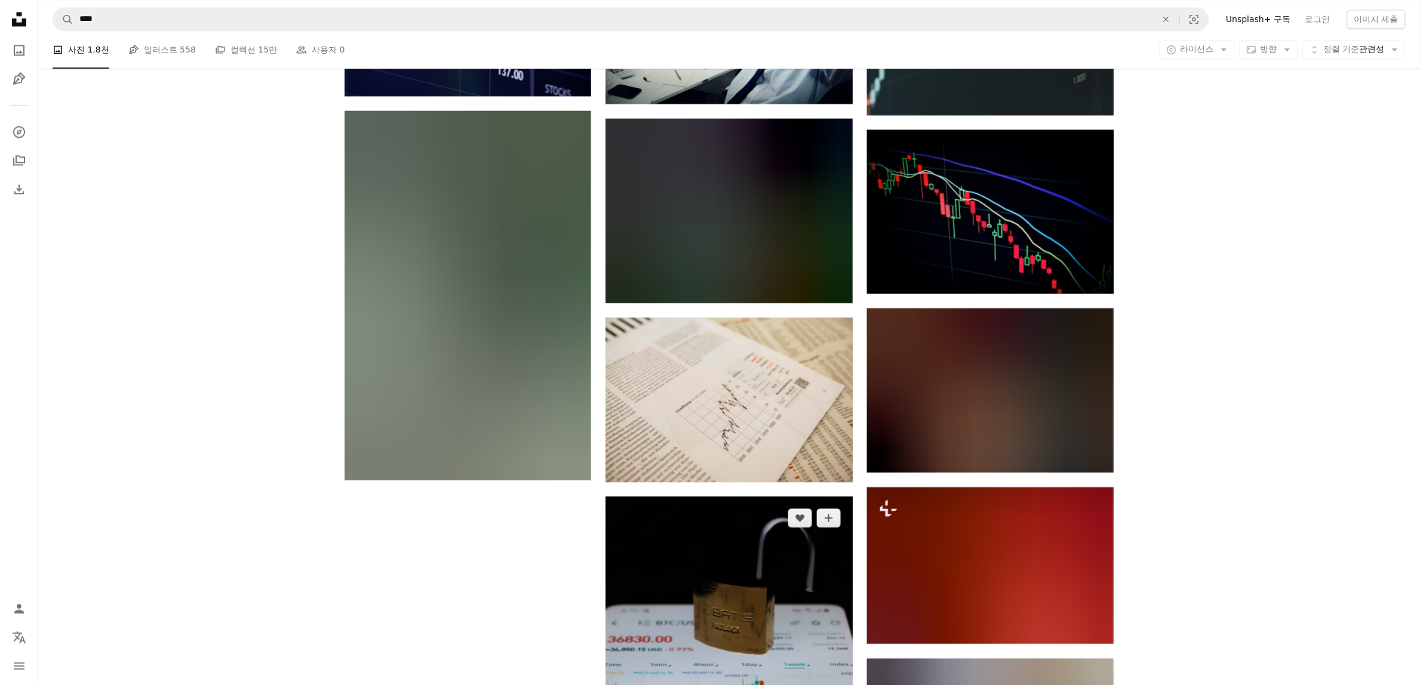
scroll to position [1219, 0]
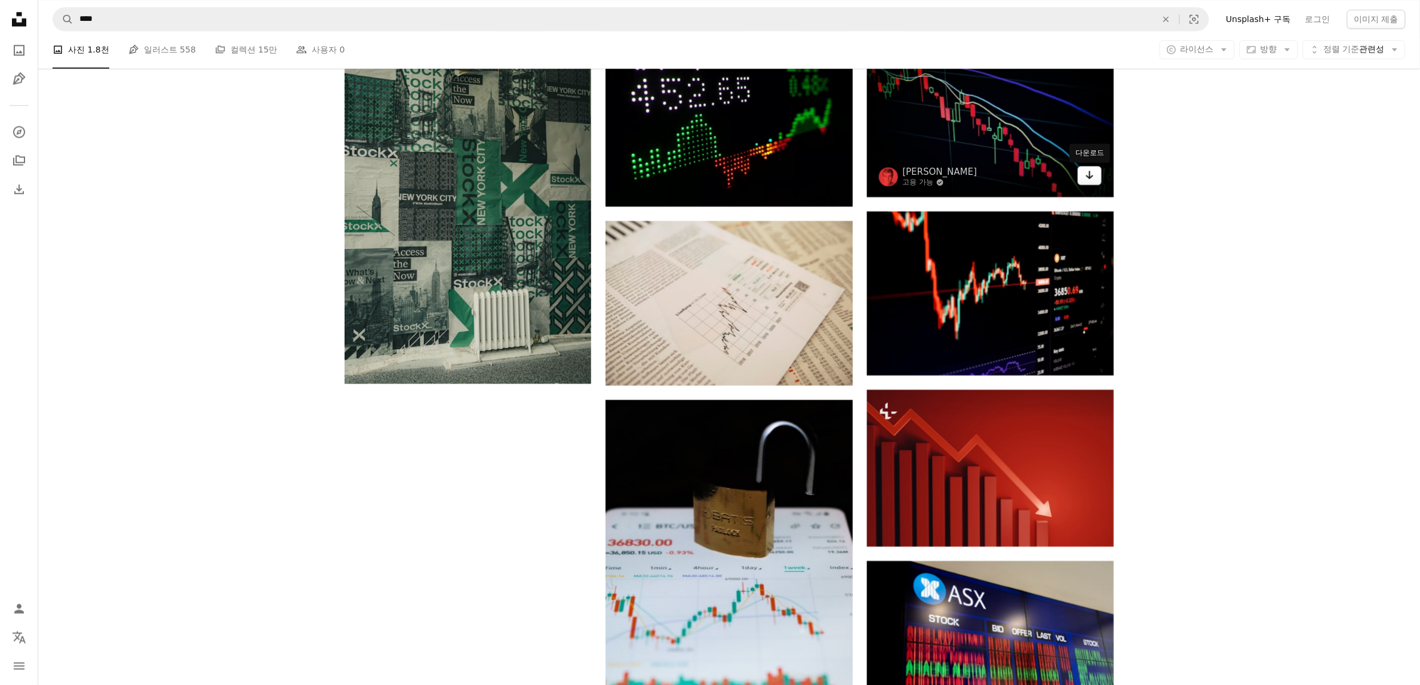
click at [1081, 178] on link "Arrow pointing down" at bounding box center [1090, 175] width 24 height 19
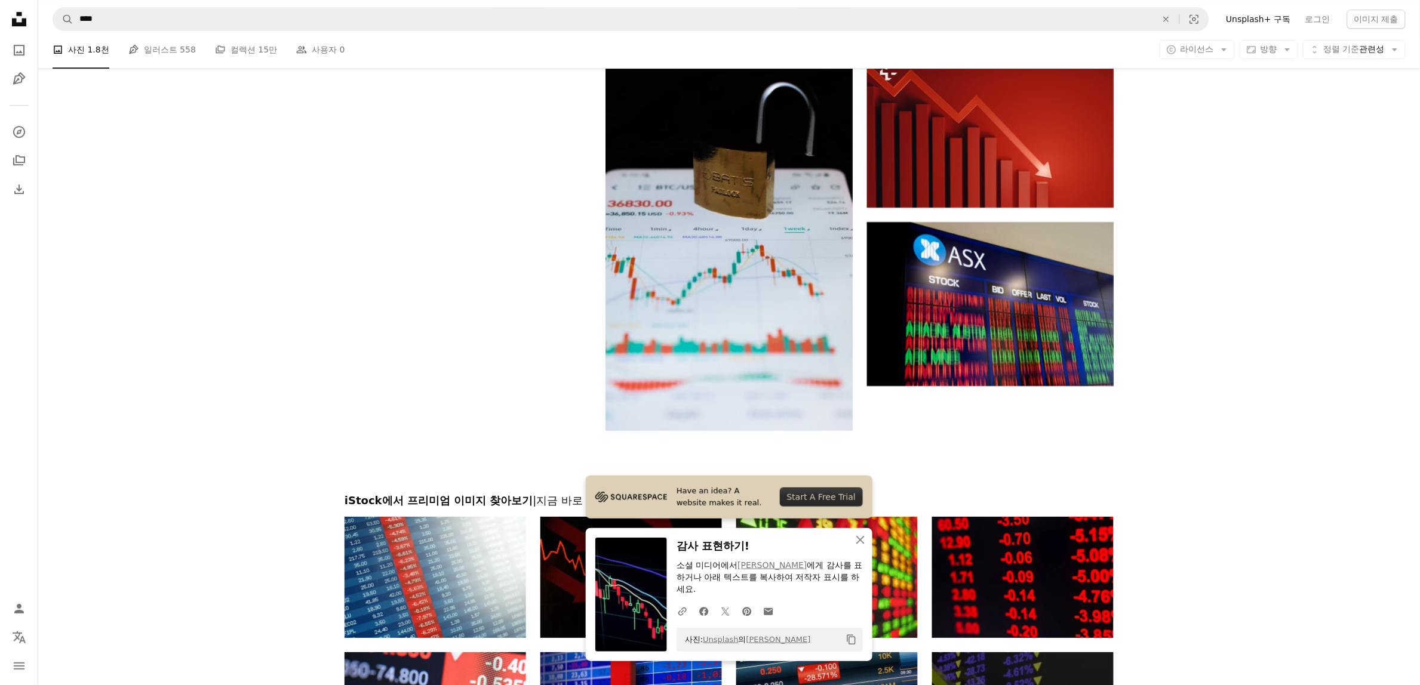
scroll to position [1742, 0]
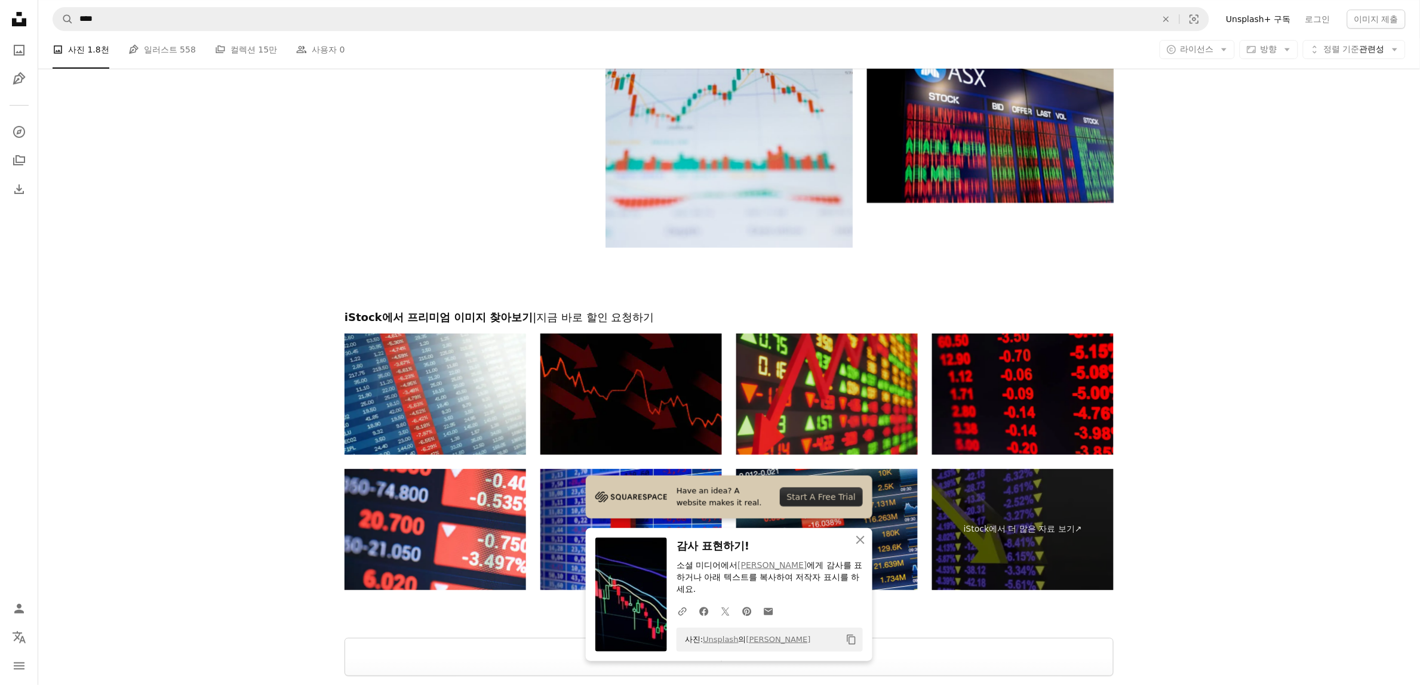
click at [805, 416] on img at bounding box center [827, 394] width 182 height 121
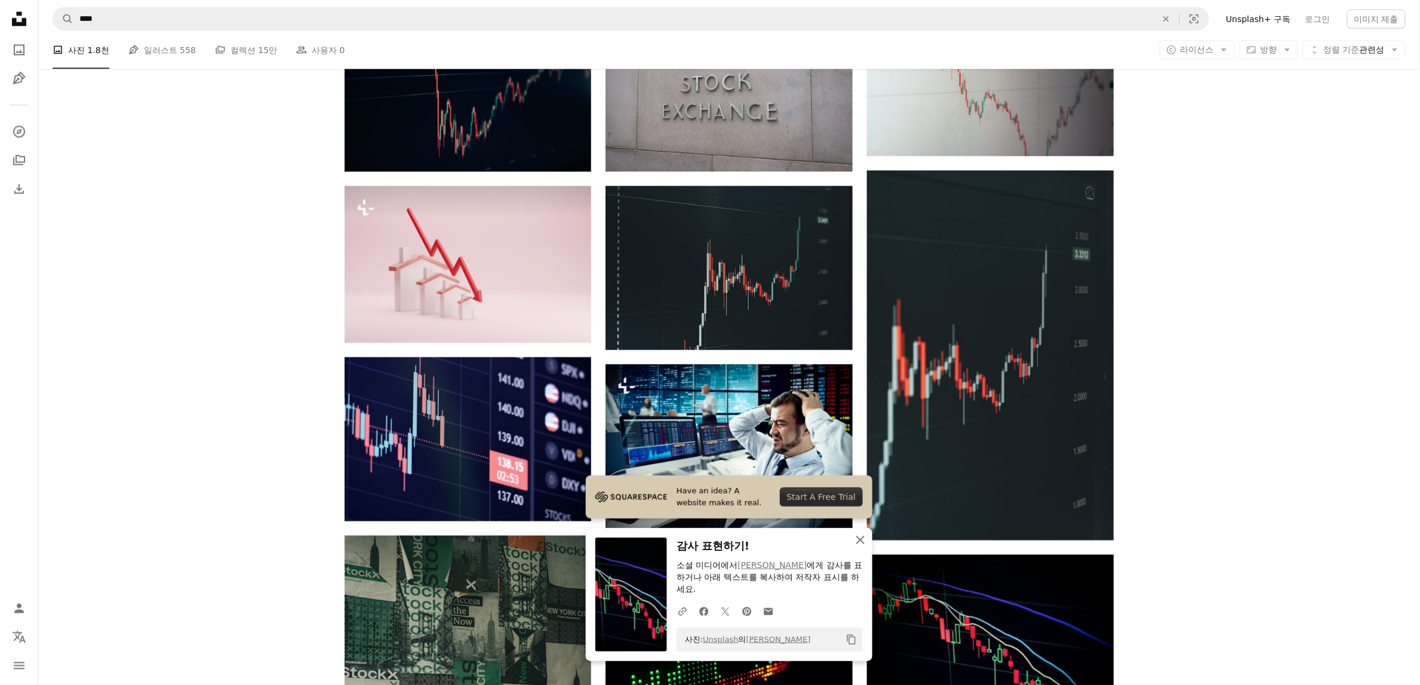
click at [860, 537] on icon "An X shape" at bounding box center [860, 540] width 14 height 14
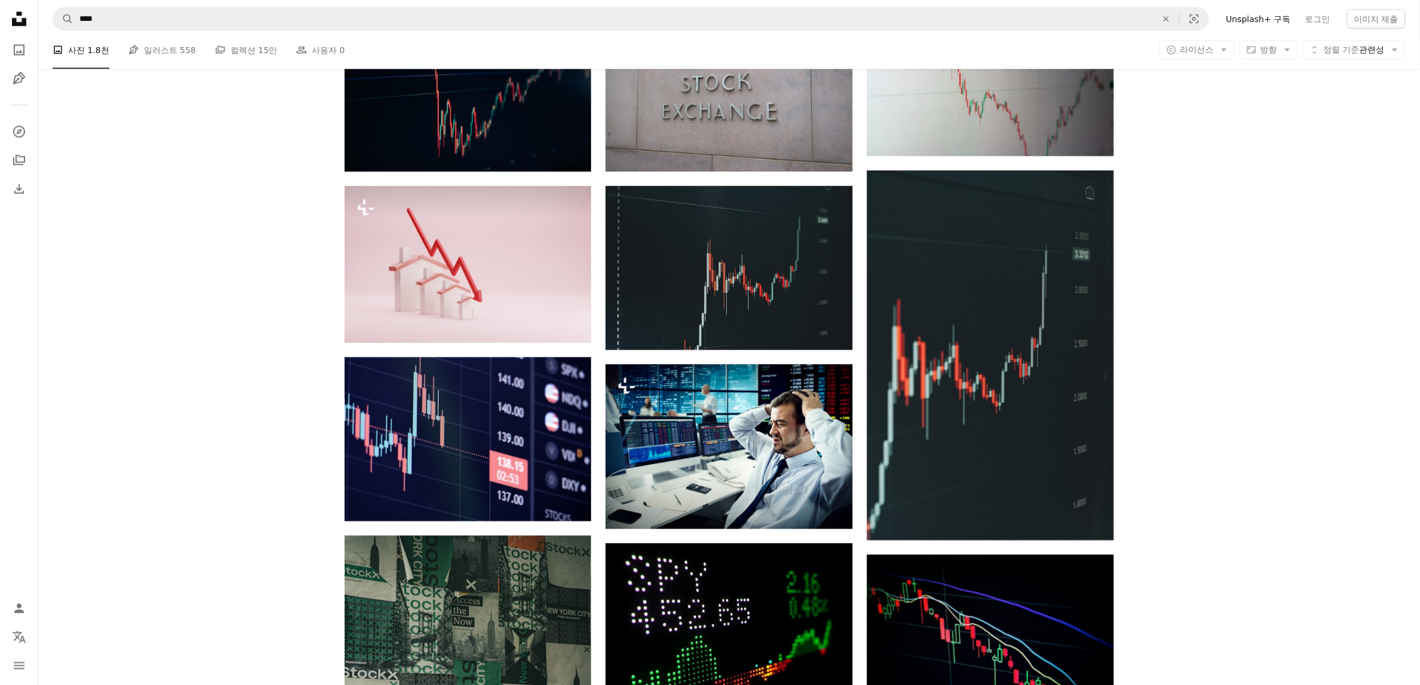
scroll to position [1219, 0]
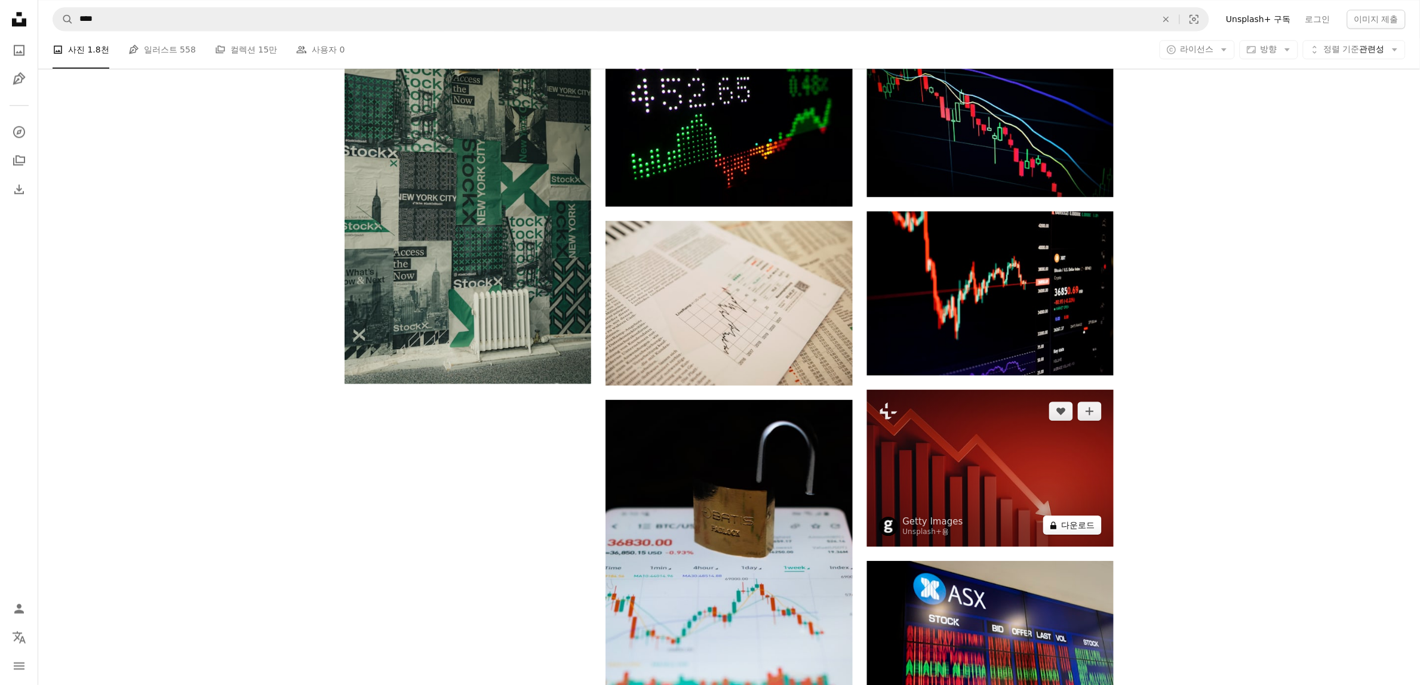
click at [1079, 531] on button "A lock 다운로드" at bounding box center [1072, 525] width 59 height 19
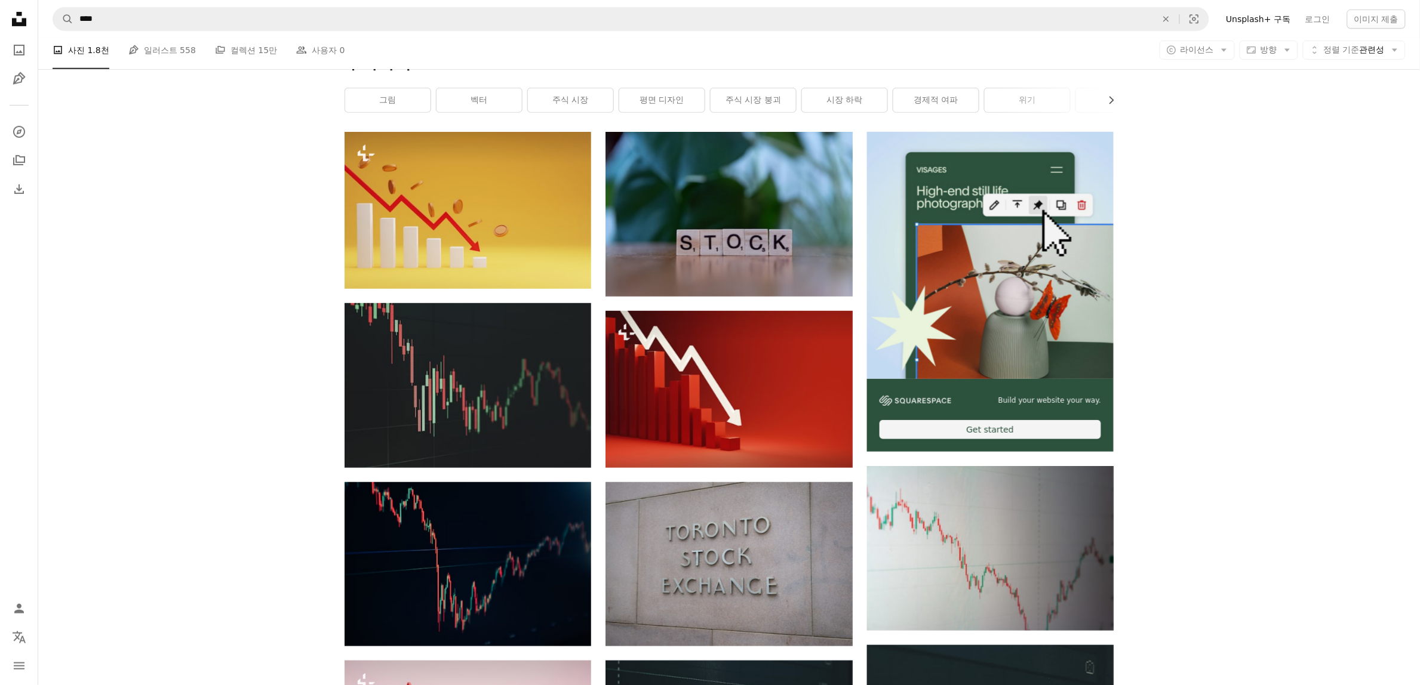
scroll to position [174, 0]
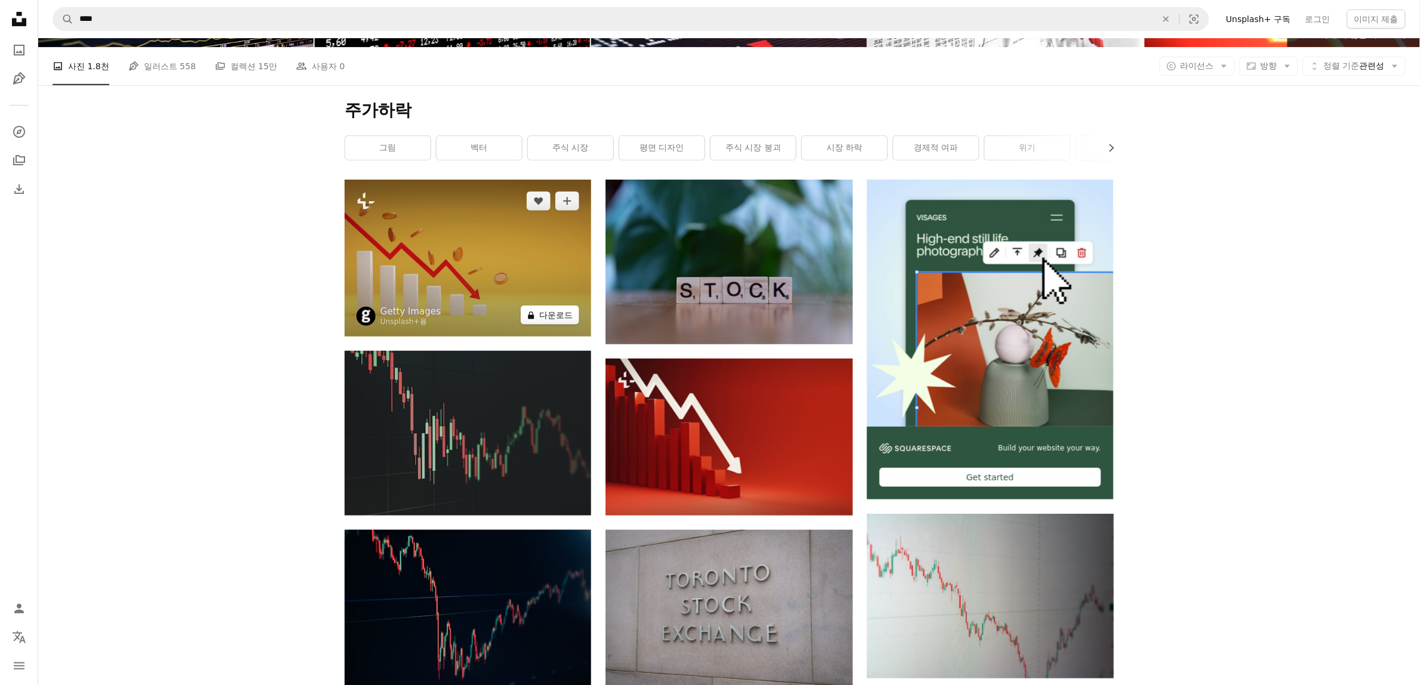
click at [554, 320] on button "A lock 다운로드" at bounding box center [550, 315] width 59 height 19
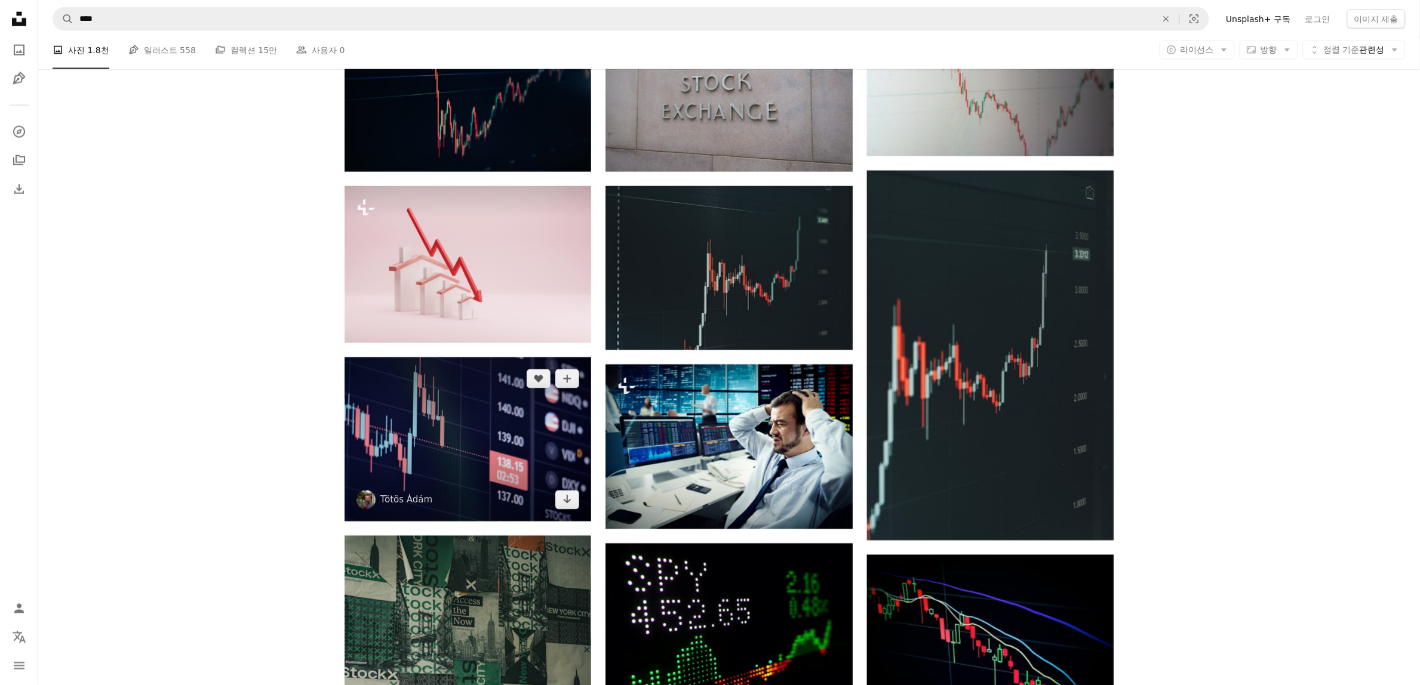
scroll to position [871, 0]
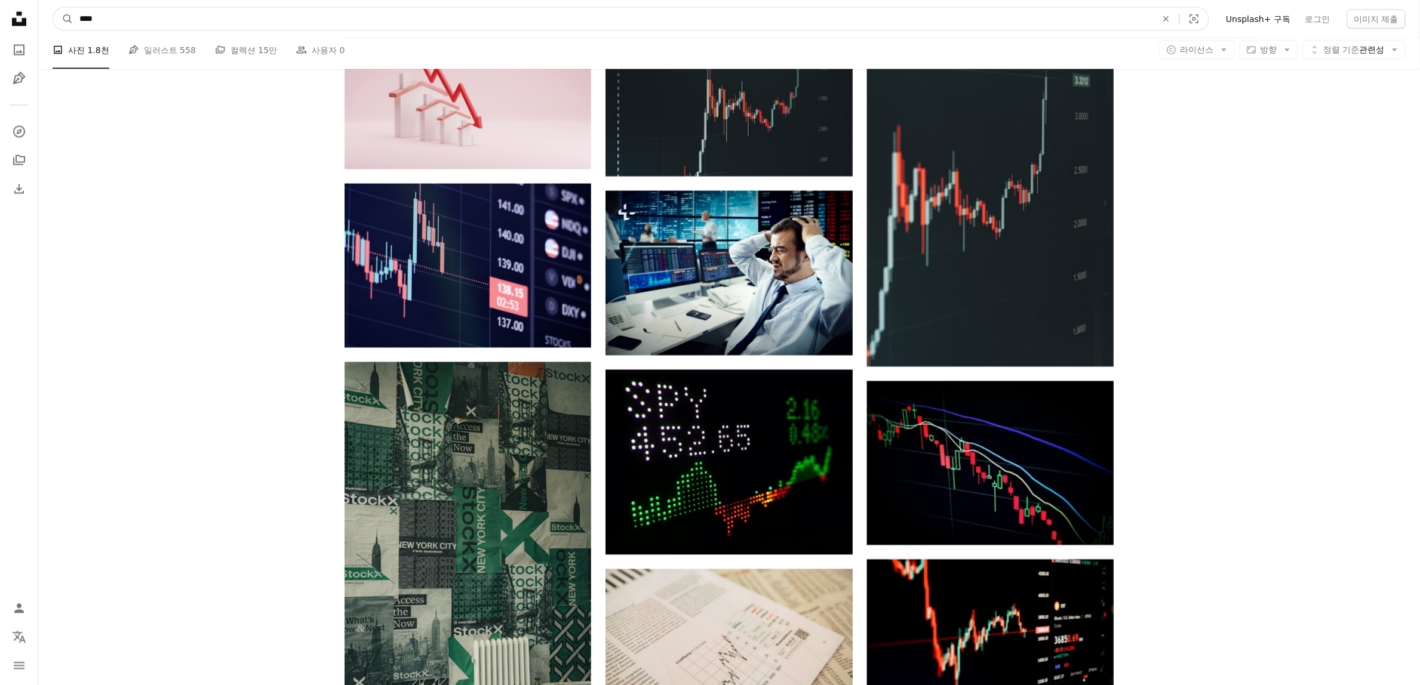
drag, startPoint x: 209, startPoint y: 18, endPoint x: 36, endPoint y: 18, distance: 172.6
click at [36, 18] on div "Unsplash logo Unsplash 홈 A photo Pen Tool A compass A stack of folders Download…" at bounding box center [710, 407] width 1420 height 2556
type input "*"
type input "*****"
click button "A magnifying glass" at bounding box center [63, 19] width 20 height 23
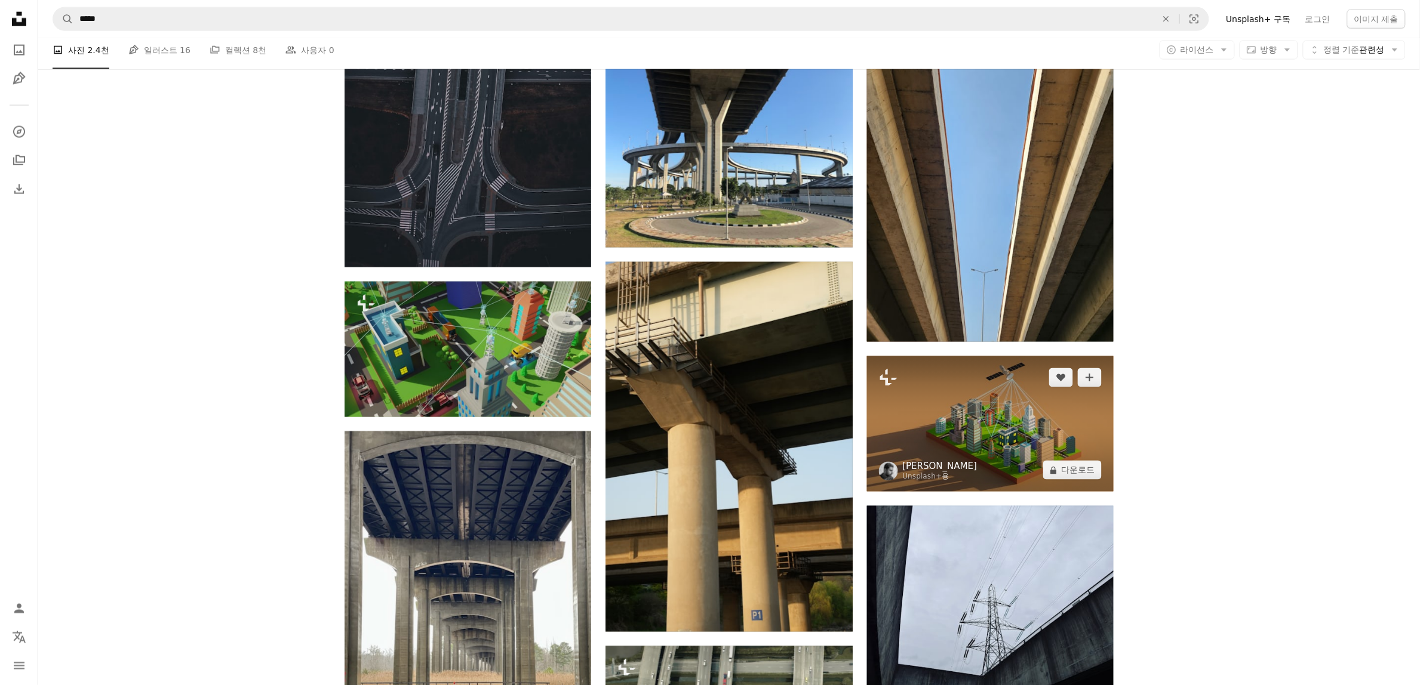
scroll to position [696, 0]
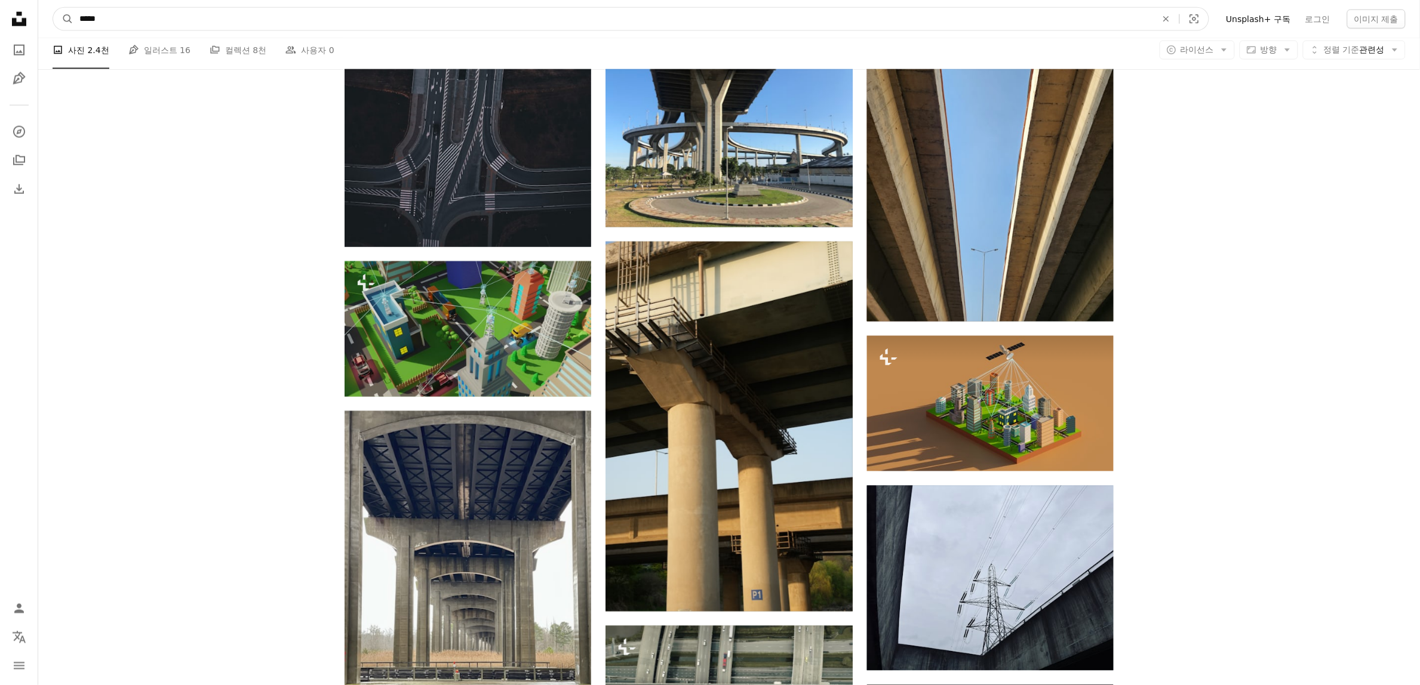
click at [158, 17] on input "*****" at bounding box center [613, 19] width 1080 height 23
type input "**"
click button "A magnifying glass" at bounding box center [63, 19] width 20 height 23
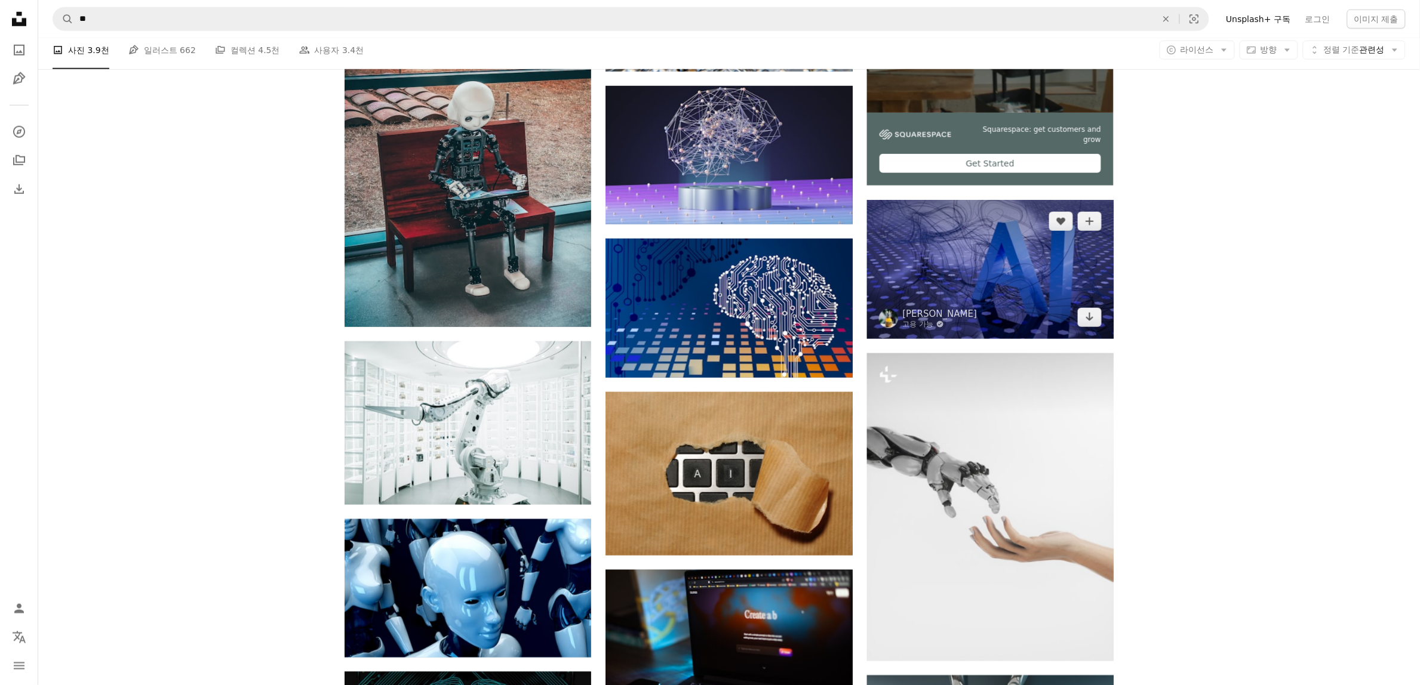
scroll to position [522, 0]
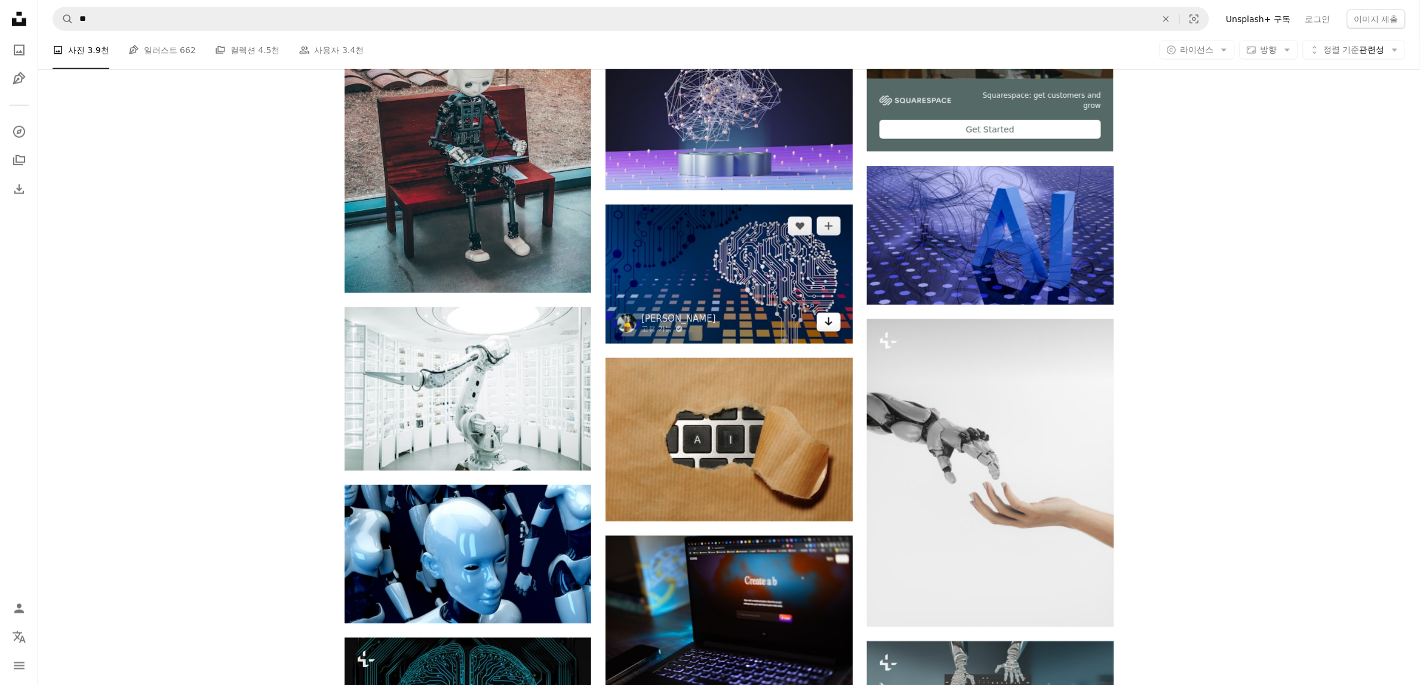
click at [830, 327] on icon "Arrow pointing down" at bounding box center [829, 322] width 10 height 14
